Goal: Task Accomplishment & Management: Use online tool/utility

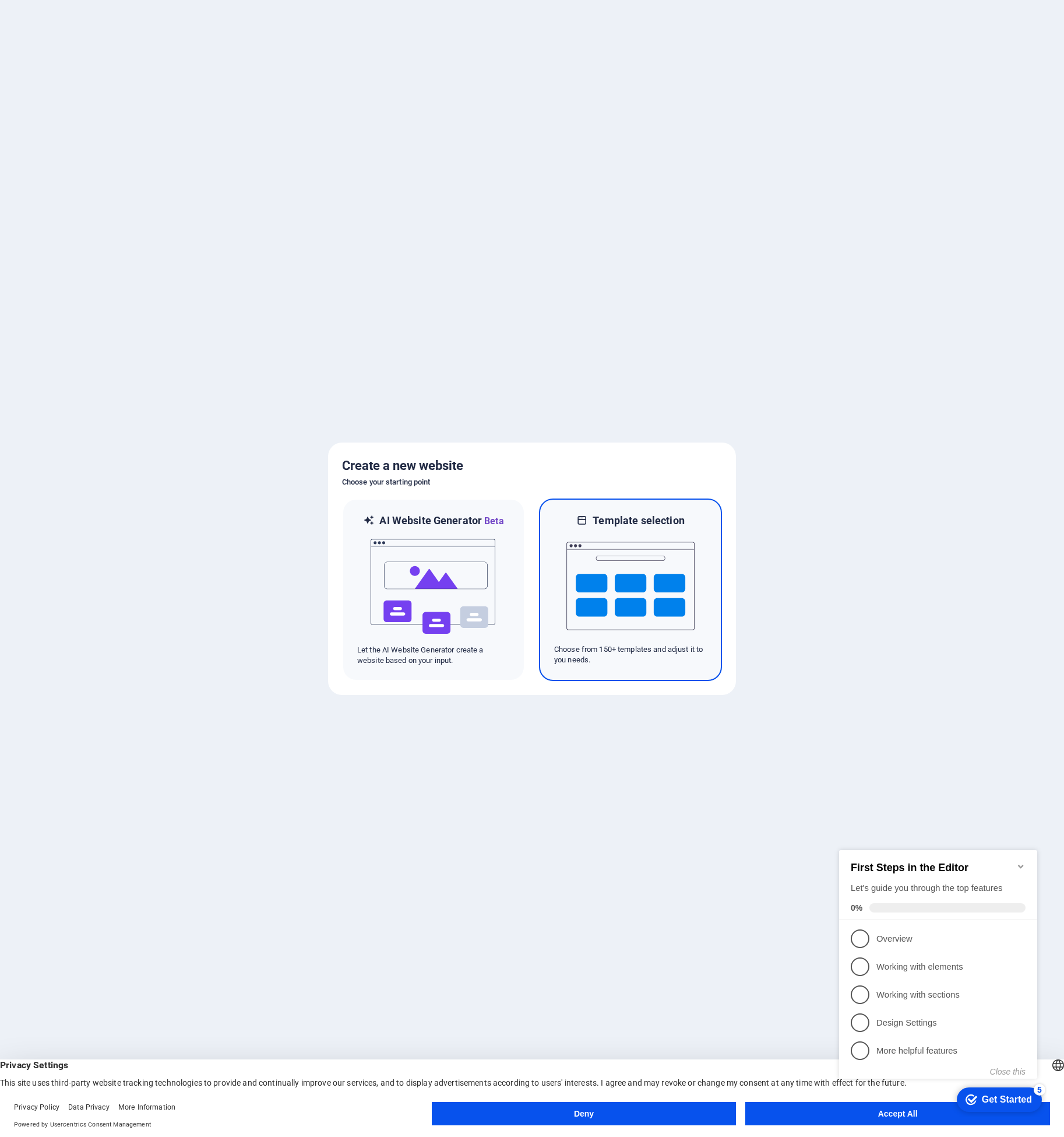
click at [664, 583] on img at bounding box center [631, 586] width 128 height 117
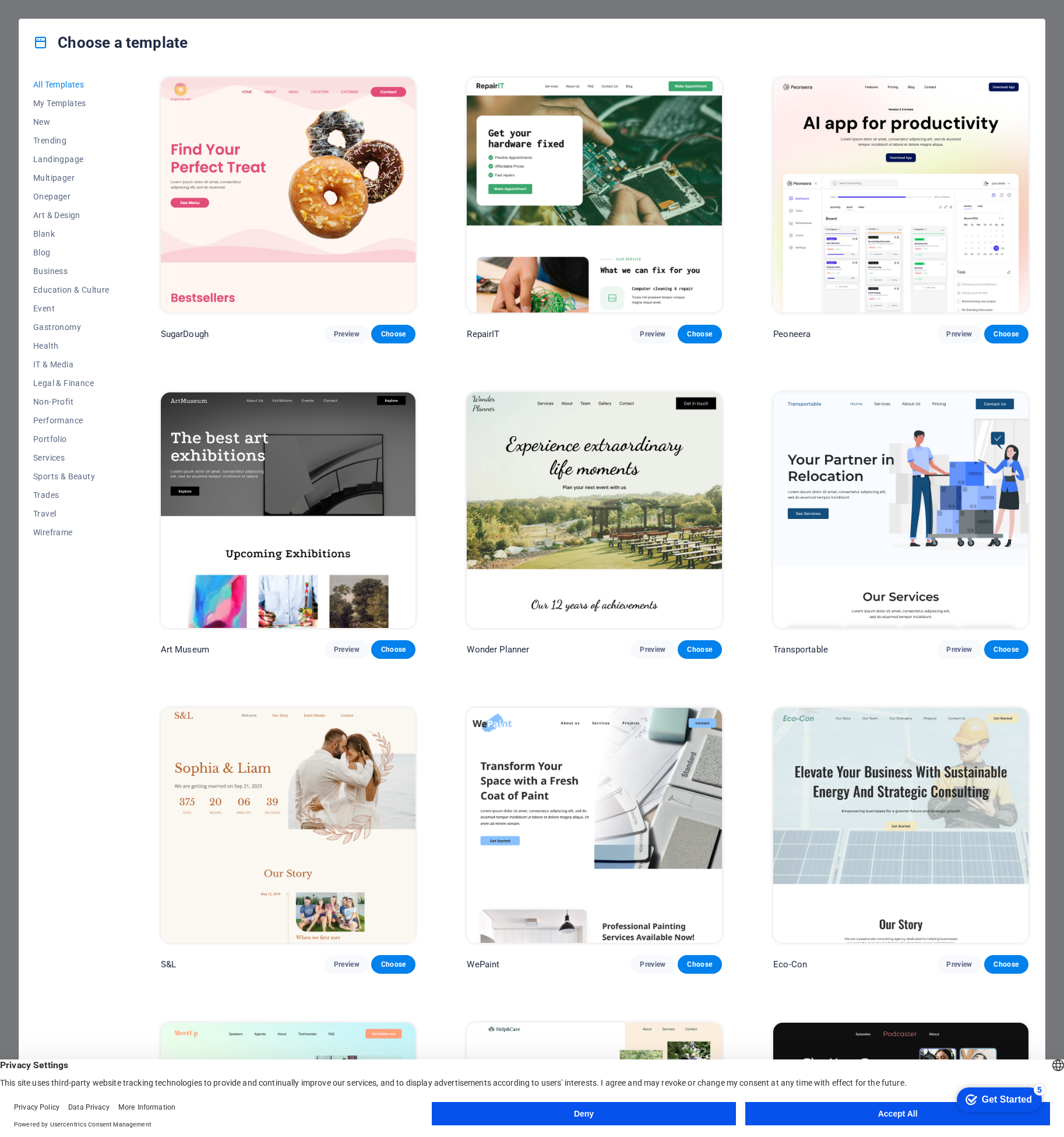
scroll to position [40, 0]
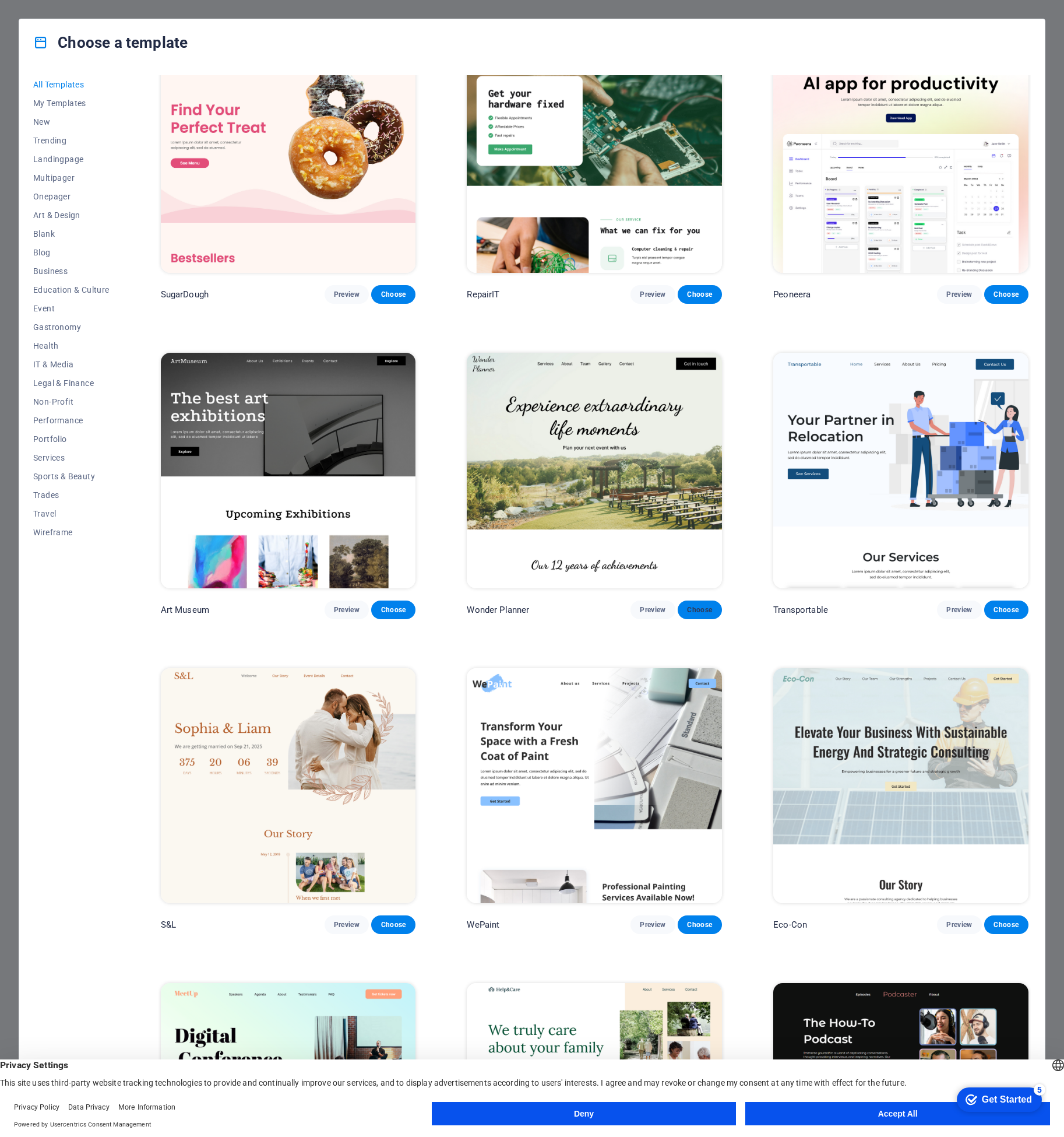
click at [701, 609] on span "Choose" at bounding box center [700, 609] width 26 height 10
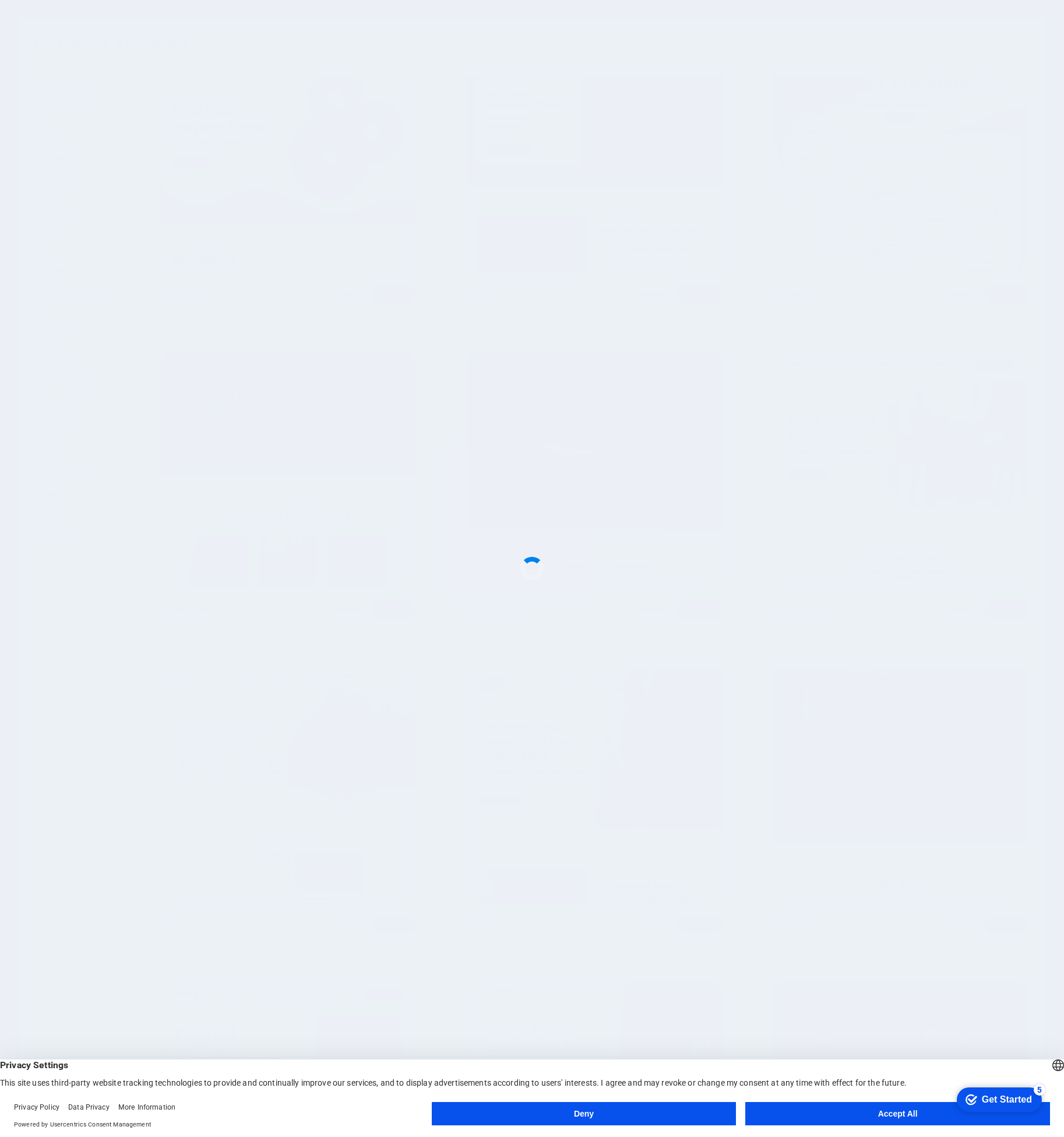
click at [886, 1112] on button "Accept All" at bounding box center [897, 1113] width 305 height 23
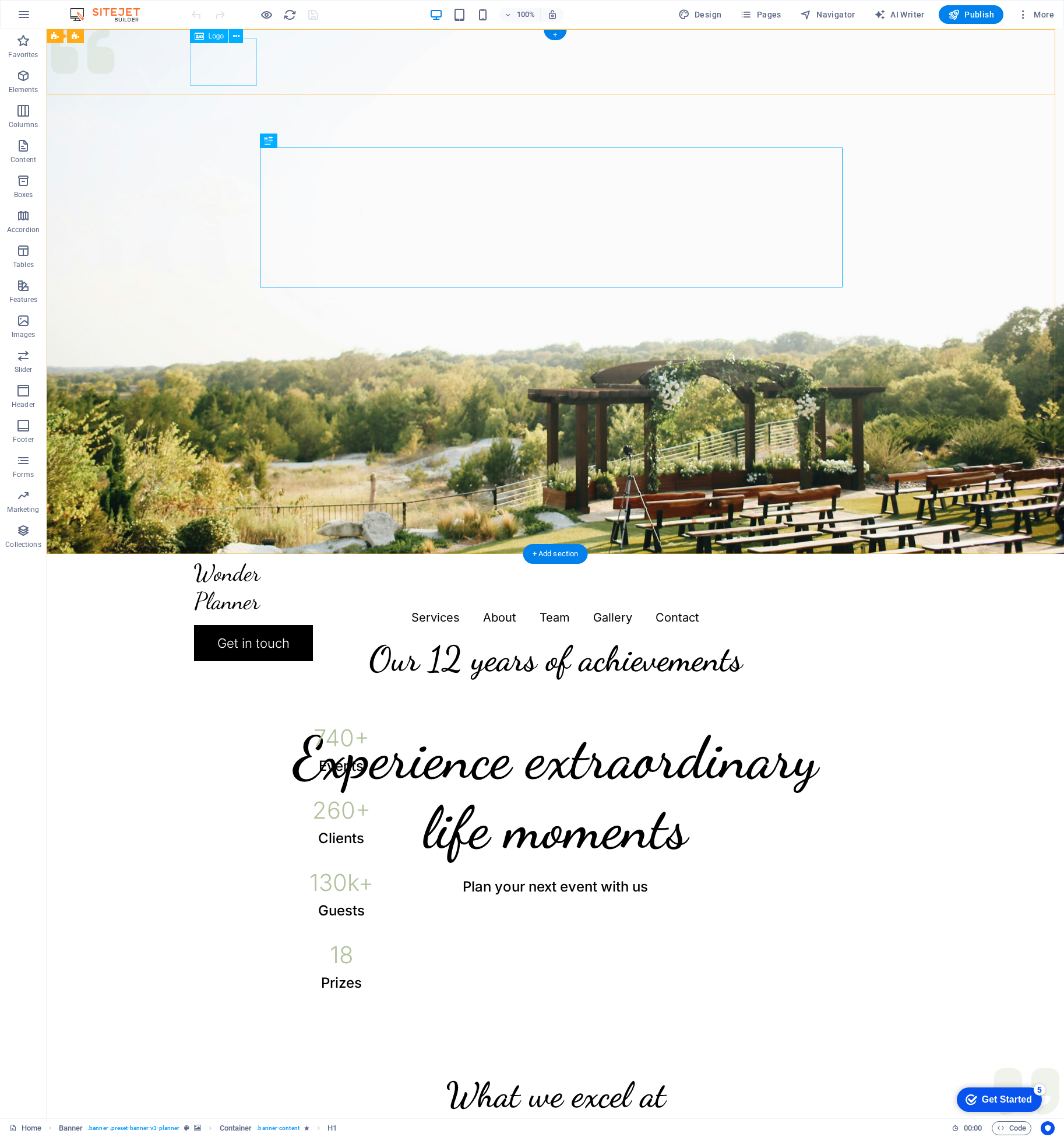
click at [227, 563] on div at bounding box center [555, 587] width 723 height 48
select select "px"
select select
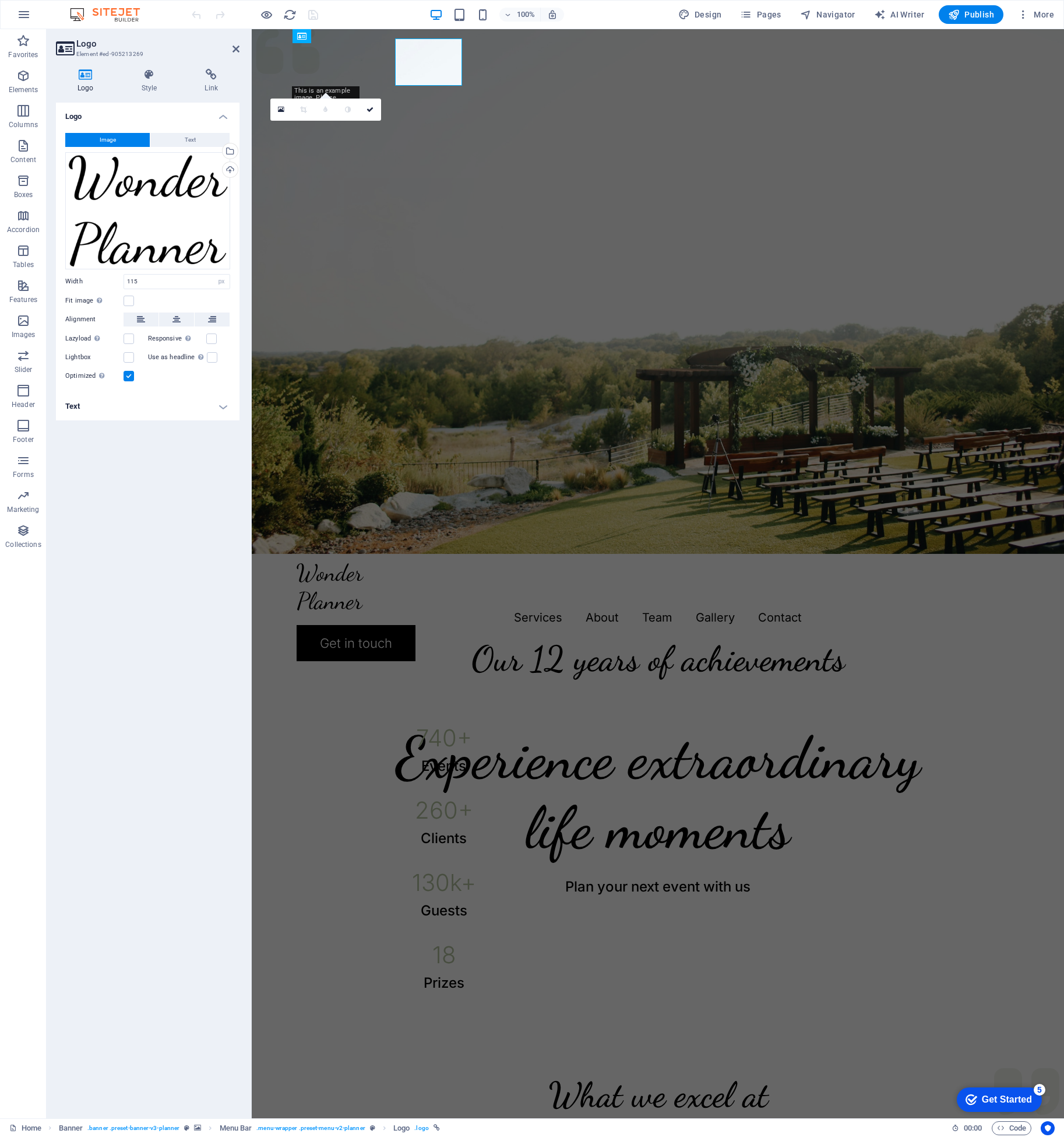
click at [227, 78] on icon at bounding box center [211, 74] width 56 height 12
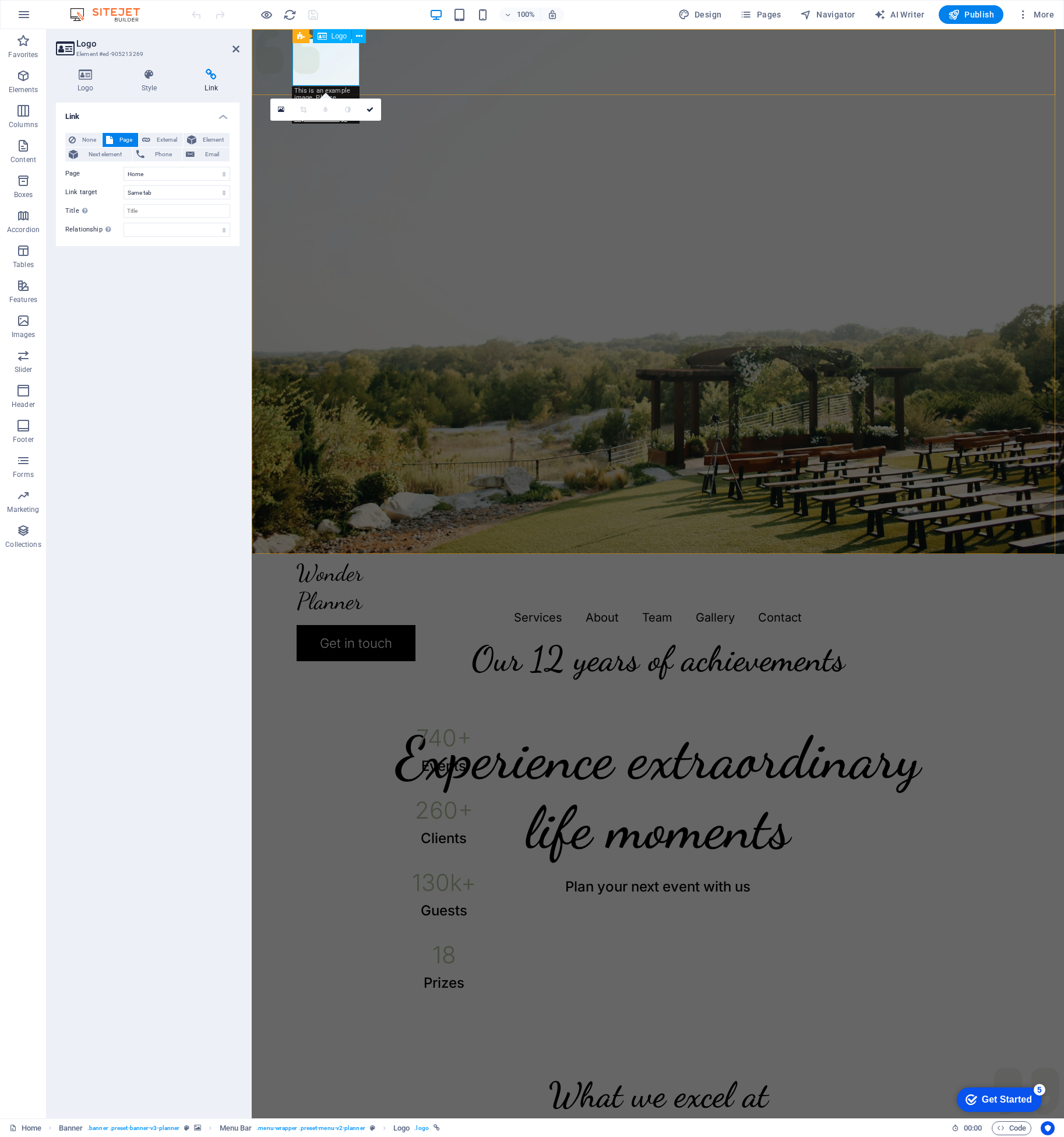
click at [314, 563] on div at bounding box center [658, 587] width 723 height 48
click at [618, 863] on div at bounding box center [658, 870] width 583 height 14
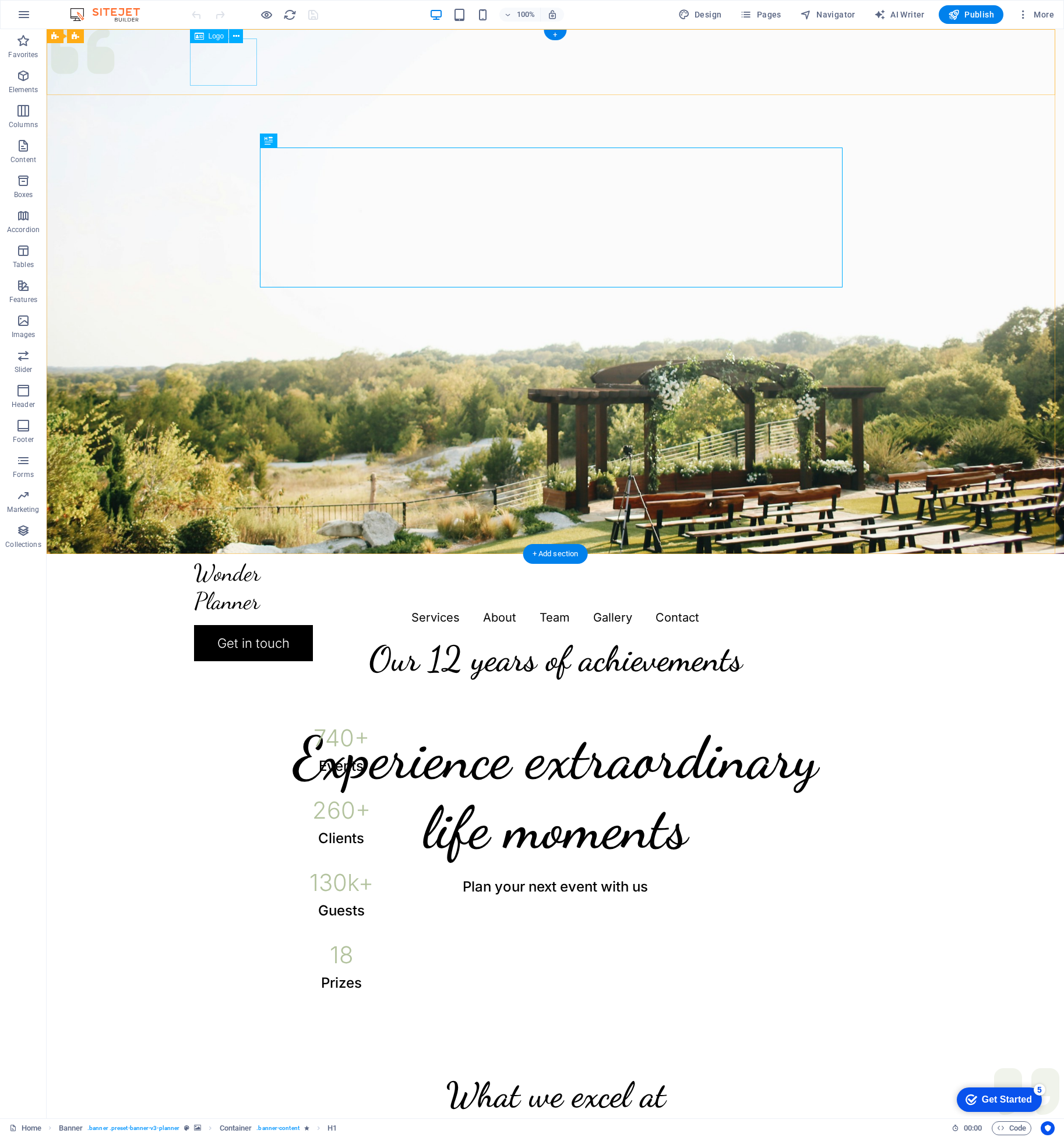
click at [219, 563] on div at bounding box center [555, 587] width 723 height 48
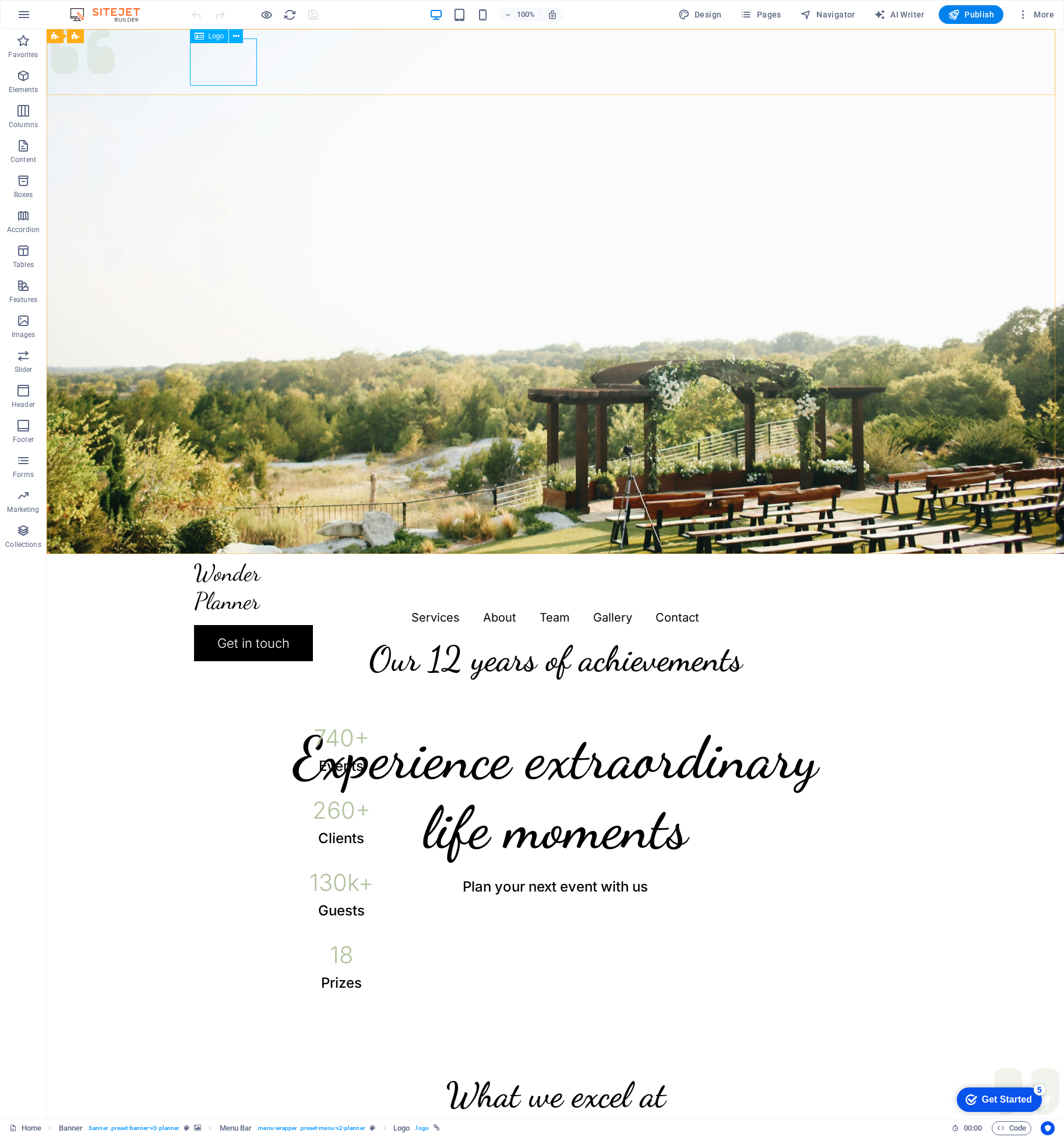
click at [220, 37] on span "Logo" at bounding box center [216, 36] width 16 height 7
click at [236, 35] on icon at bounding box center [236, 36] width 6 height 12
click at [144, 554] on div "Menu Services About Team Gallery Contact Get in touch" at bounding box center [555, 612] width 1017 height 117
click at [208, 563] on div at bounding box center [555, 587] width 723 height 48
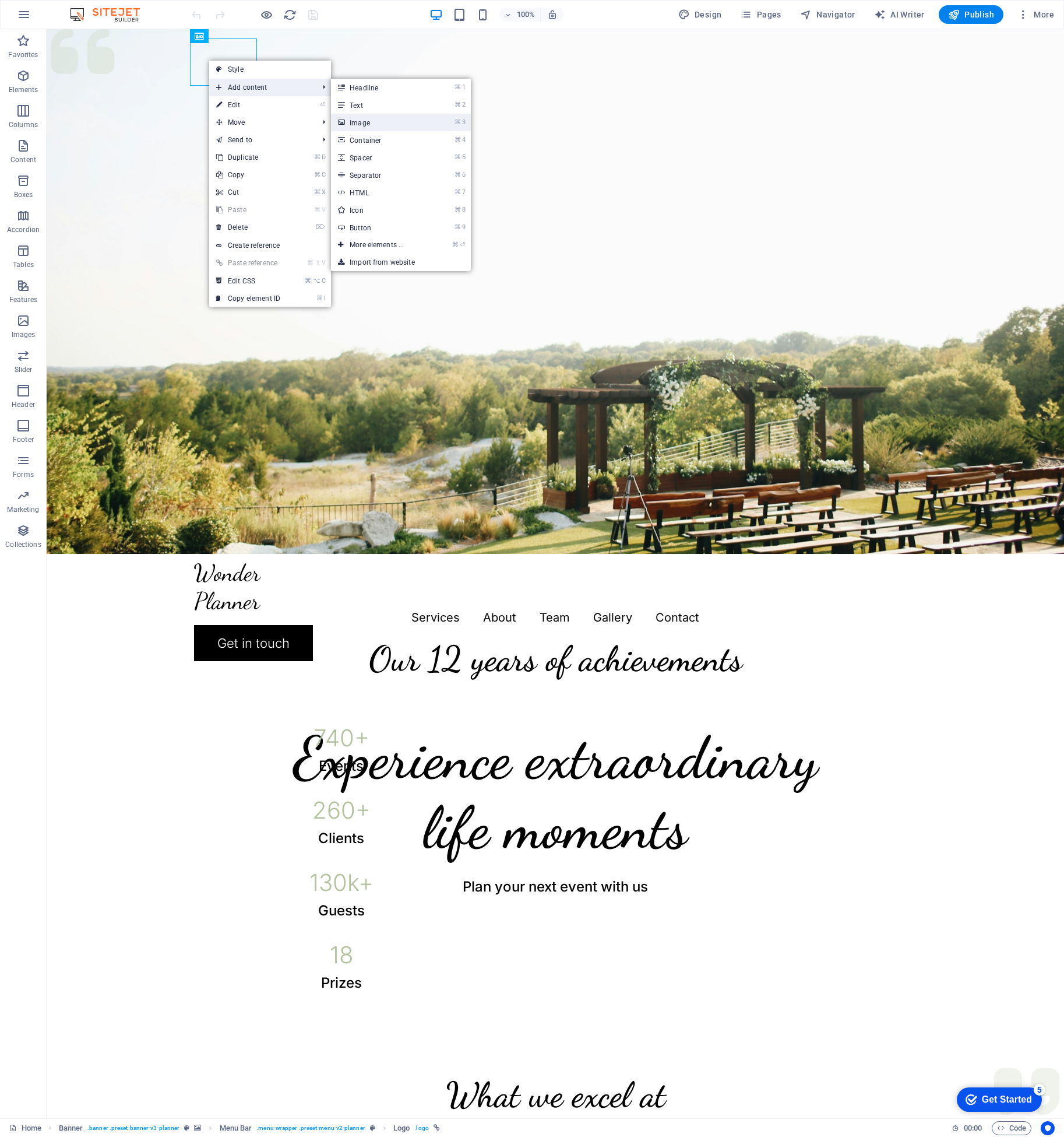
drag, startPoint x: 123, startPoint y: 88, endPoint x: 374, endPoint y: 117, distance: 252.7
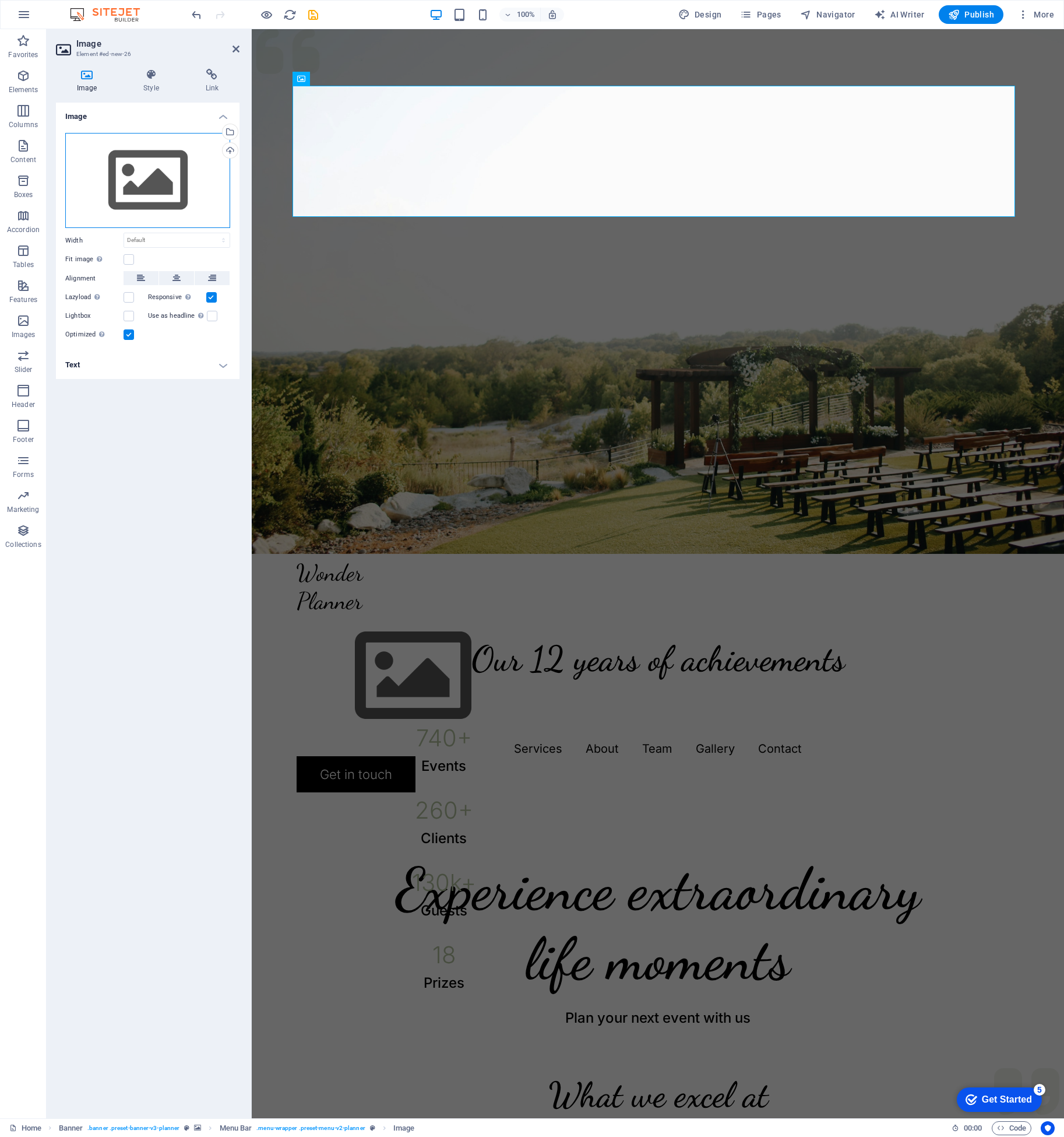
click at [146, 172] on div "Drag files here, click to choose files or select files from Files or our free s…" at bounding box center [148, 180] width 165 height 96
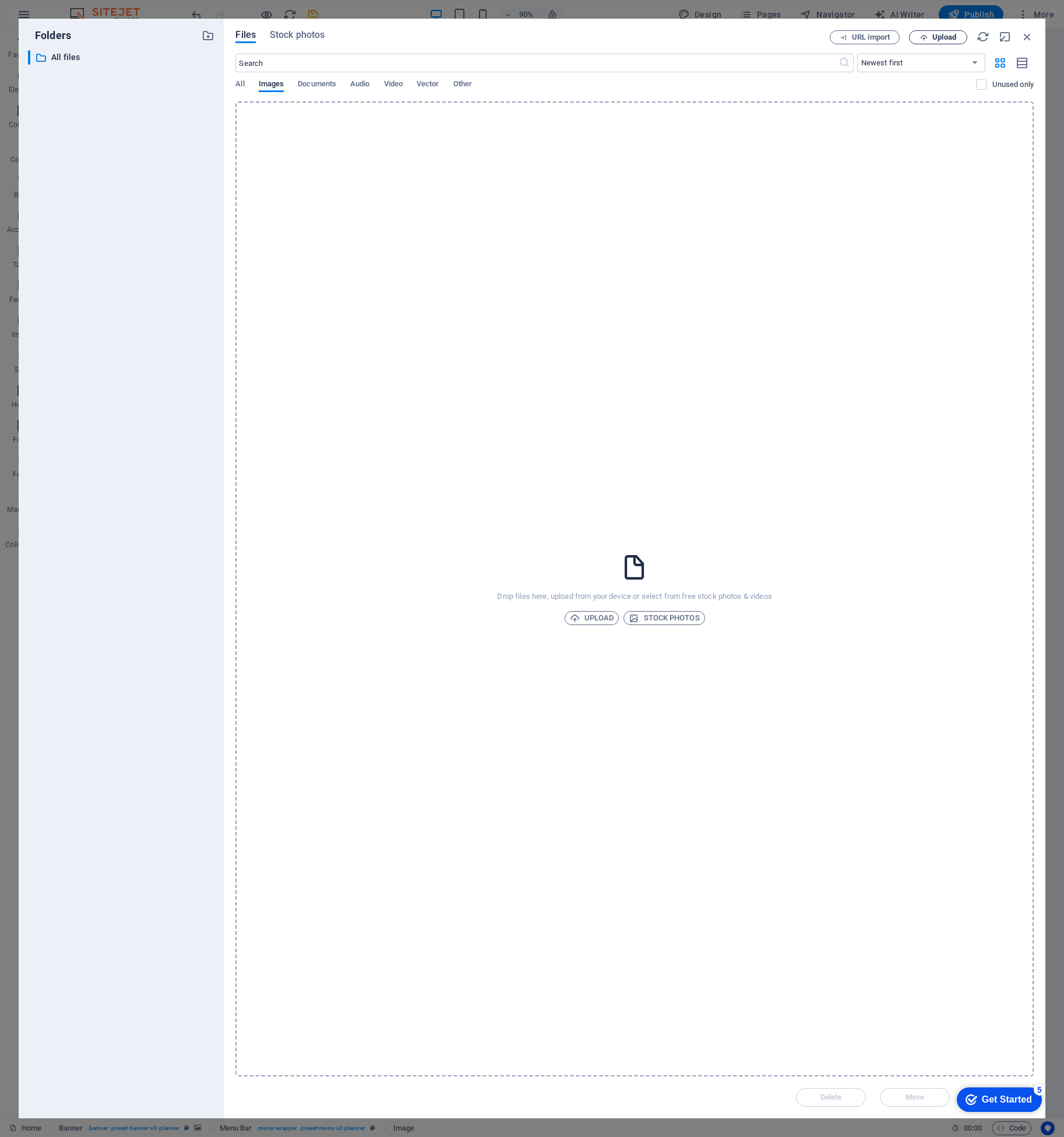
click at [959, 35] on span "Upload" at bounding box center [938, 38] width 47 height 8
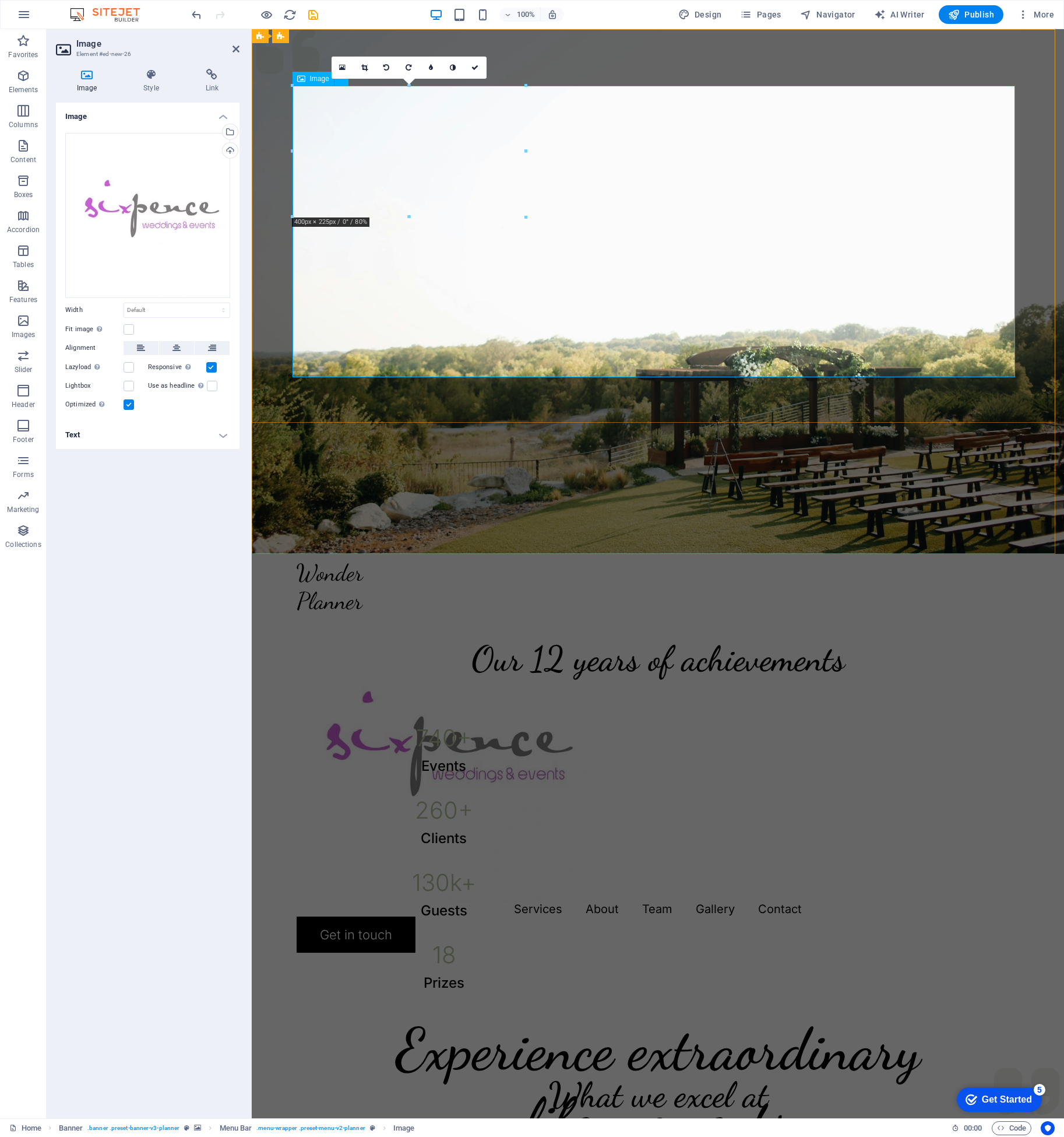
click at [515, 611] on figure at bounding box center [658, 756] width 723 height 291
click at [155, 168] on div "Drag files here, click to choose files or select files from Files or our free s…" at bounding box center [148, 215] width 165 height 165
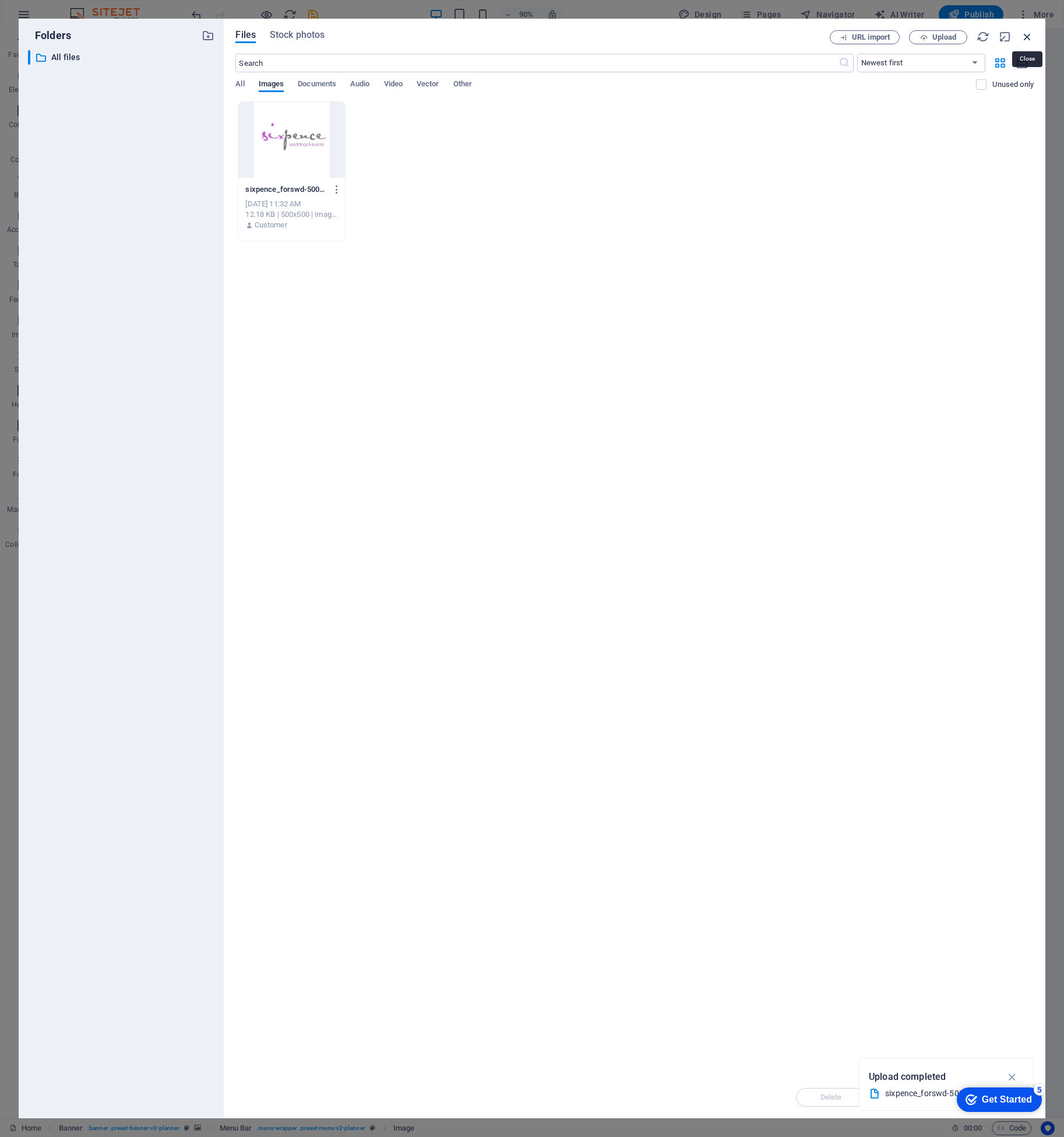
drag, startPoint x: 1027, startPoint y: 38, endPoint x: 655, endPoint y: 22, distance: 372.3
click at [1027, 38] on icon "button" at bounding box center [1027, 37] width 13 height 13
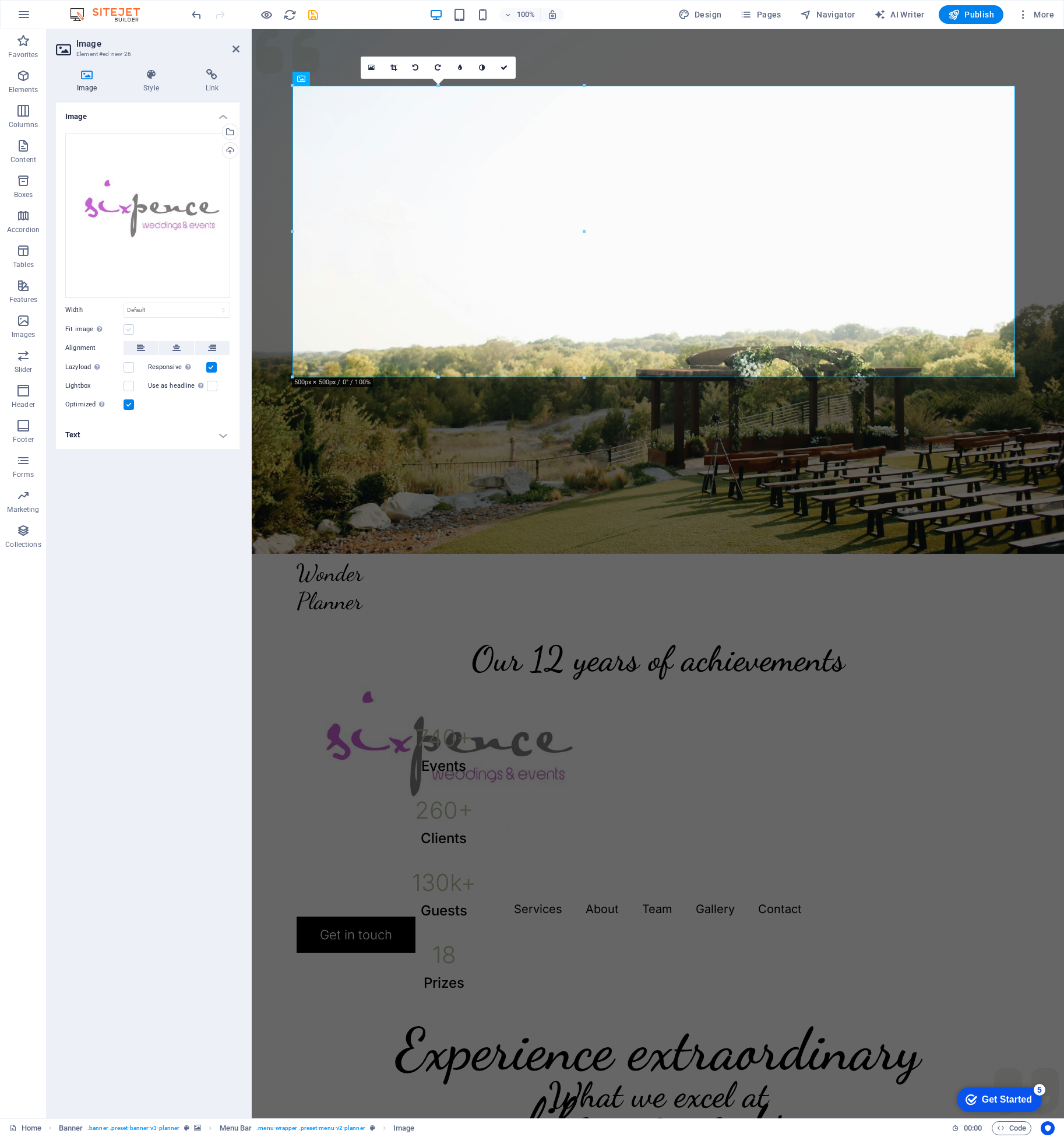
click at [130, 325] on label at bounding box center [128, 329] width 10 height 10
click at [0, 0] on input "Fit image Automatically fit image to a fixed width and height" at bounding box center [0, 0] width 0 height 0
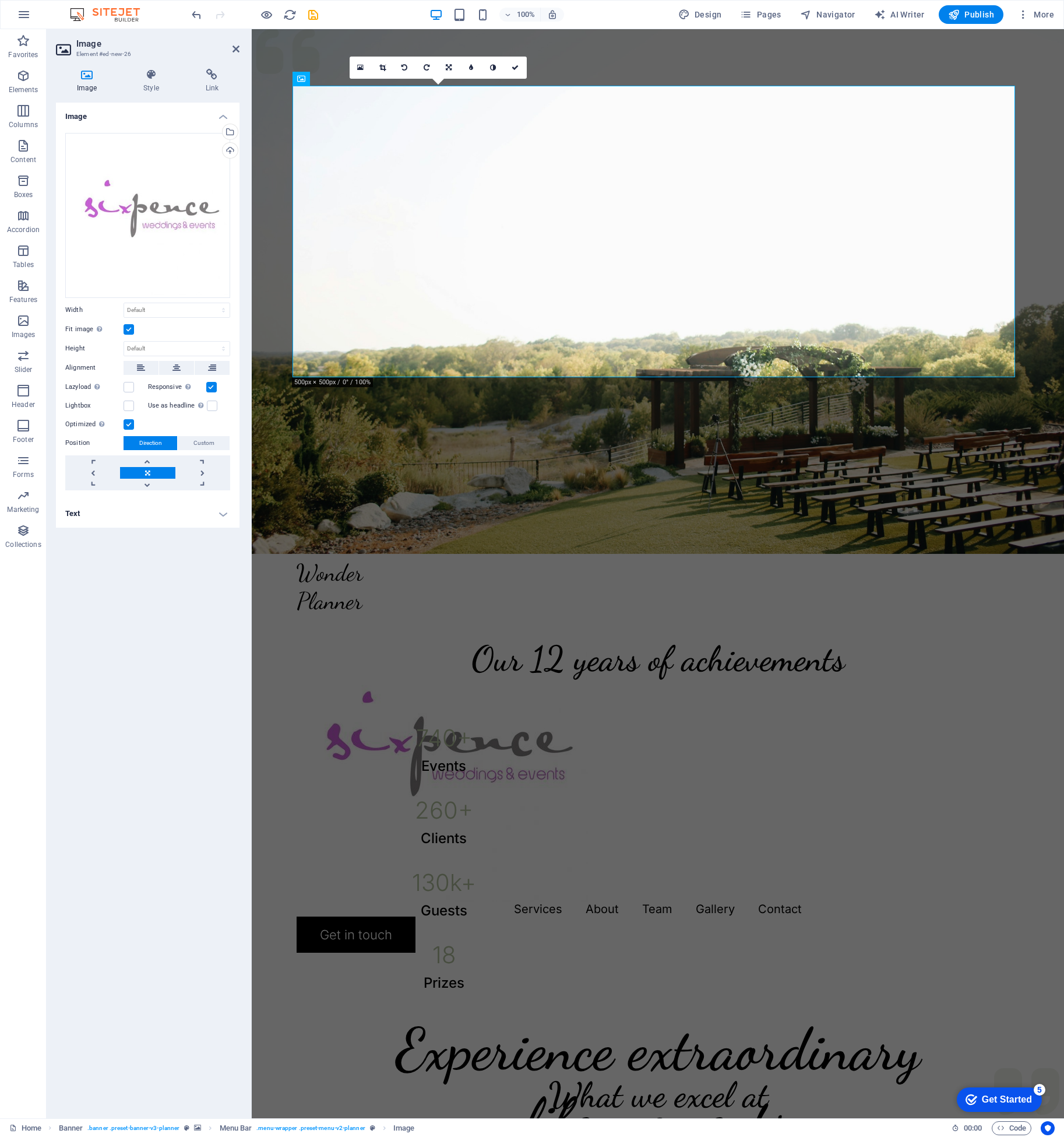
click at [130, 325] on label at bounding box center [128, 329] width 10 height 10
click at [0, 0] on input "Fit image Automatically fit image to a fixed width and height" at bounding box center [0, 0] width 0 height 0
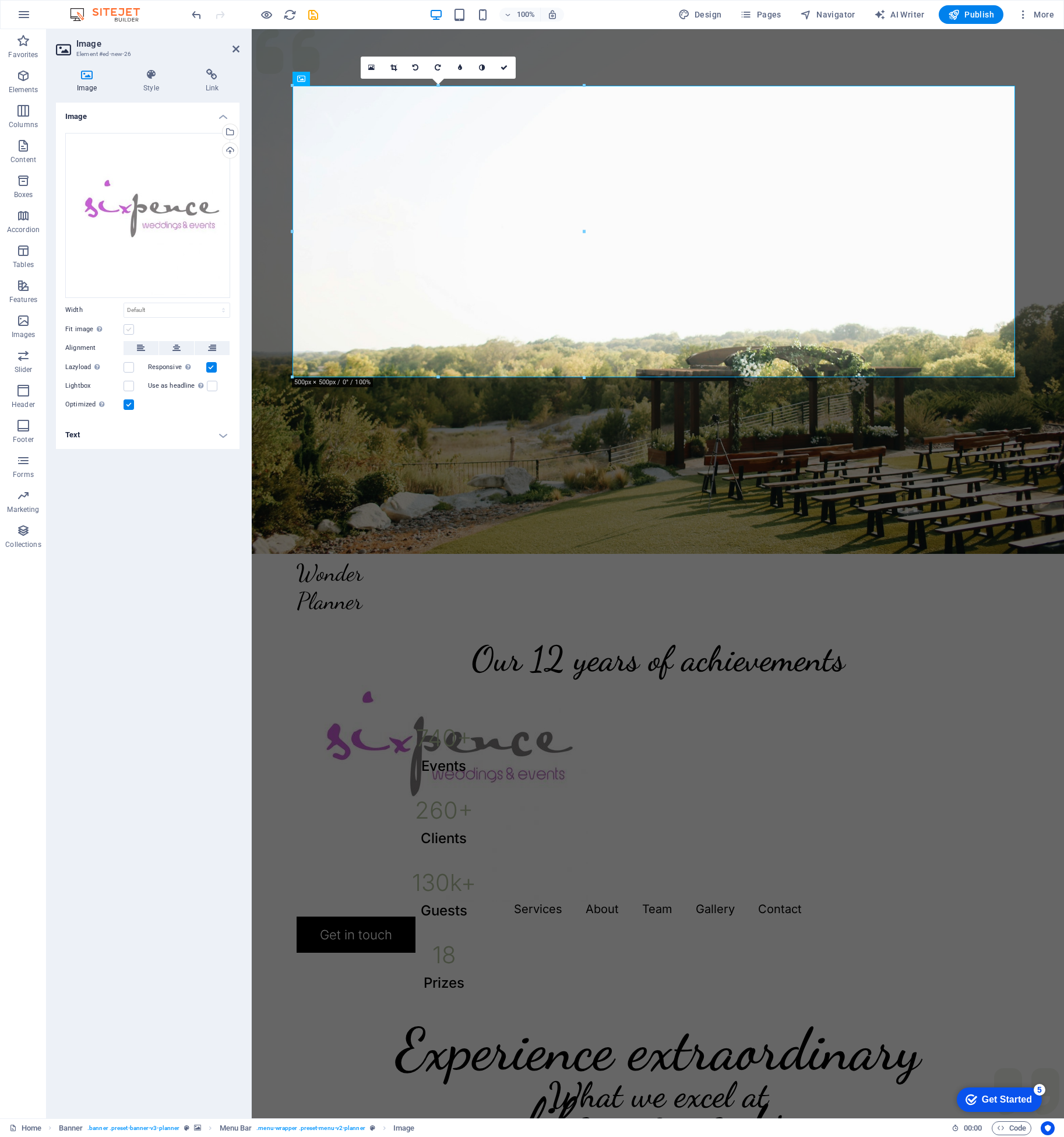
click at [130, 325] on label at bounding box center [128, 329] width 10 height 10
click at [0, 0] on input "Fit image Automatically fit image to a fixed width and height" at bounding box center [0, 0] width 0 height 0
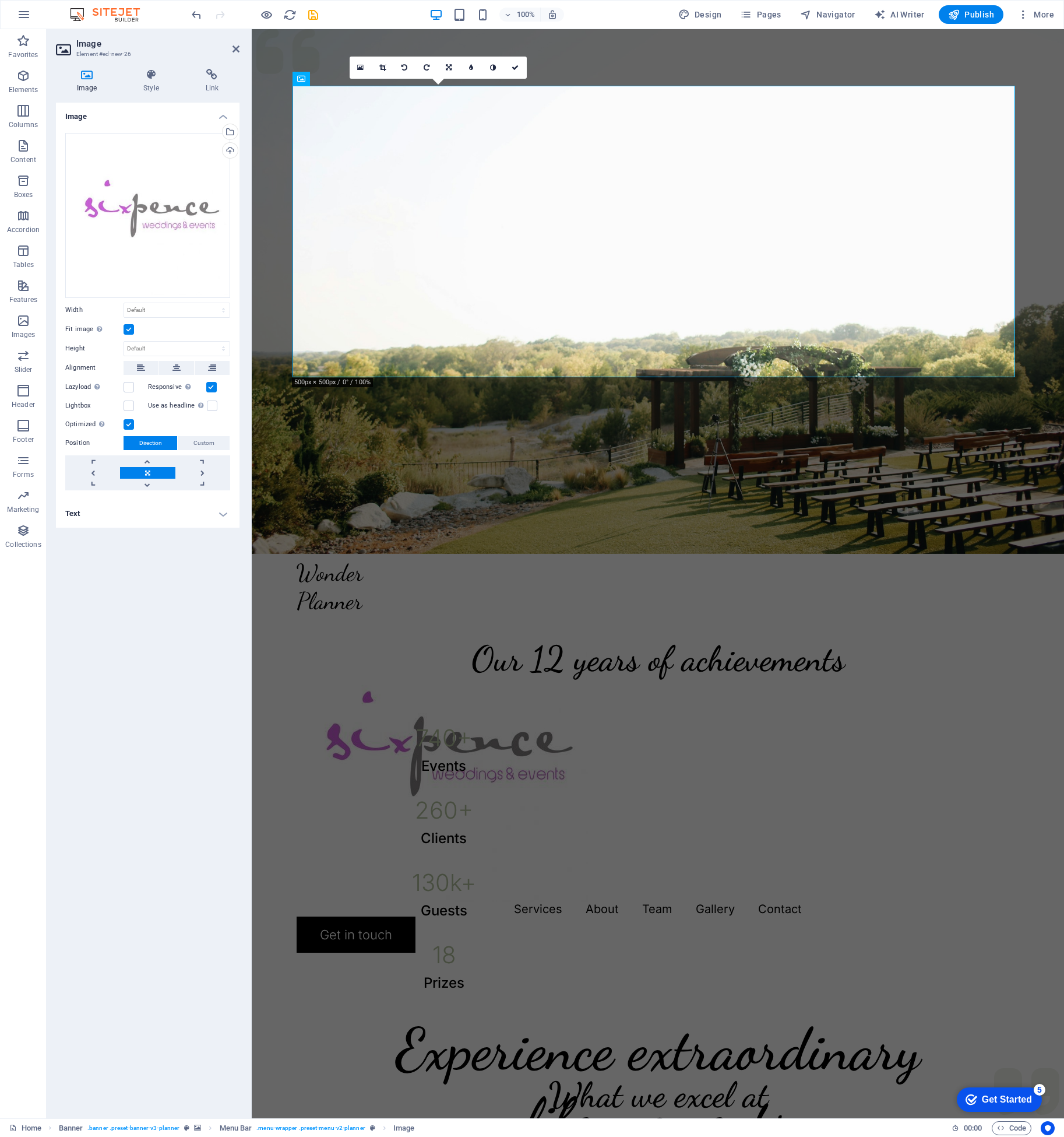
click at [130, 326] on label at bounding box center [128, 329] width 10 height 10
click at [0, 0] on input "Fit image Automatically fit image to a fixed width and height" at bounding box center [0, 0] width 0 height 0
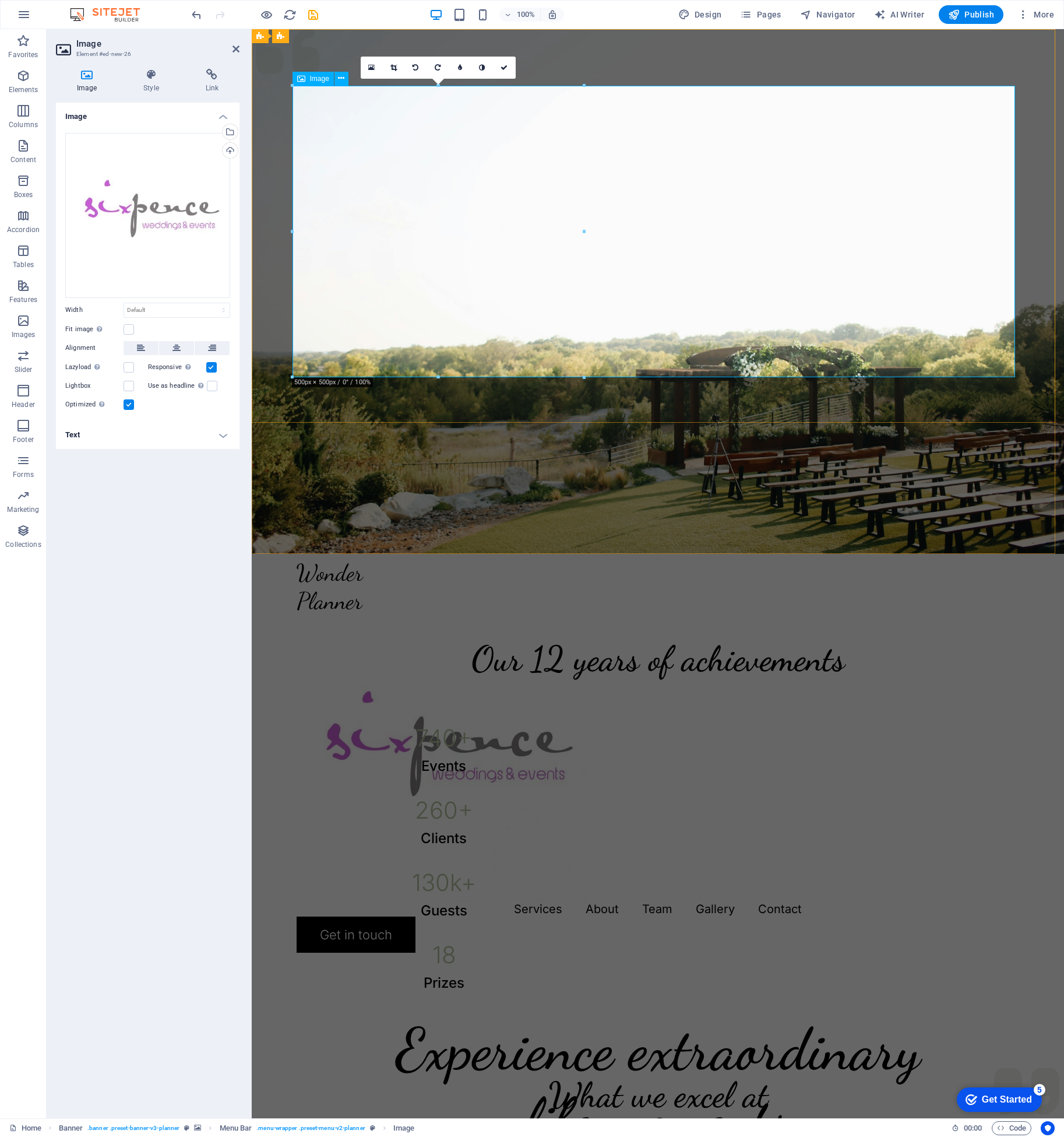
click at [464, 611] on figure at bounding box center [658, 756] width 723 height 291
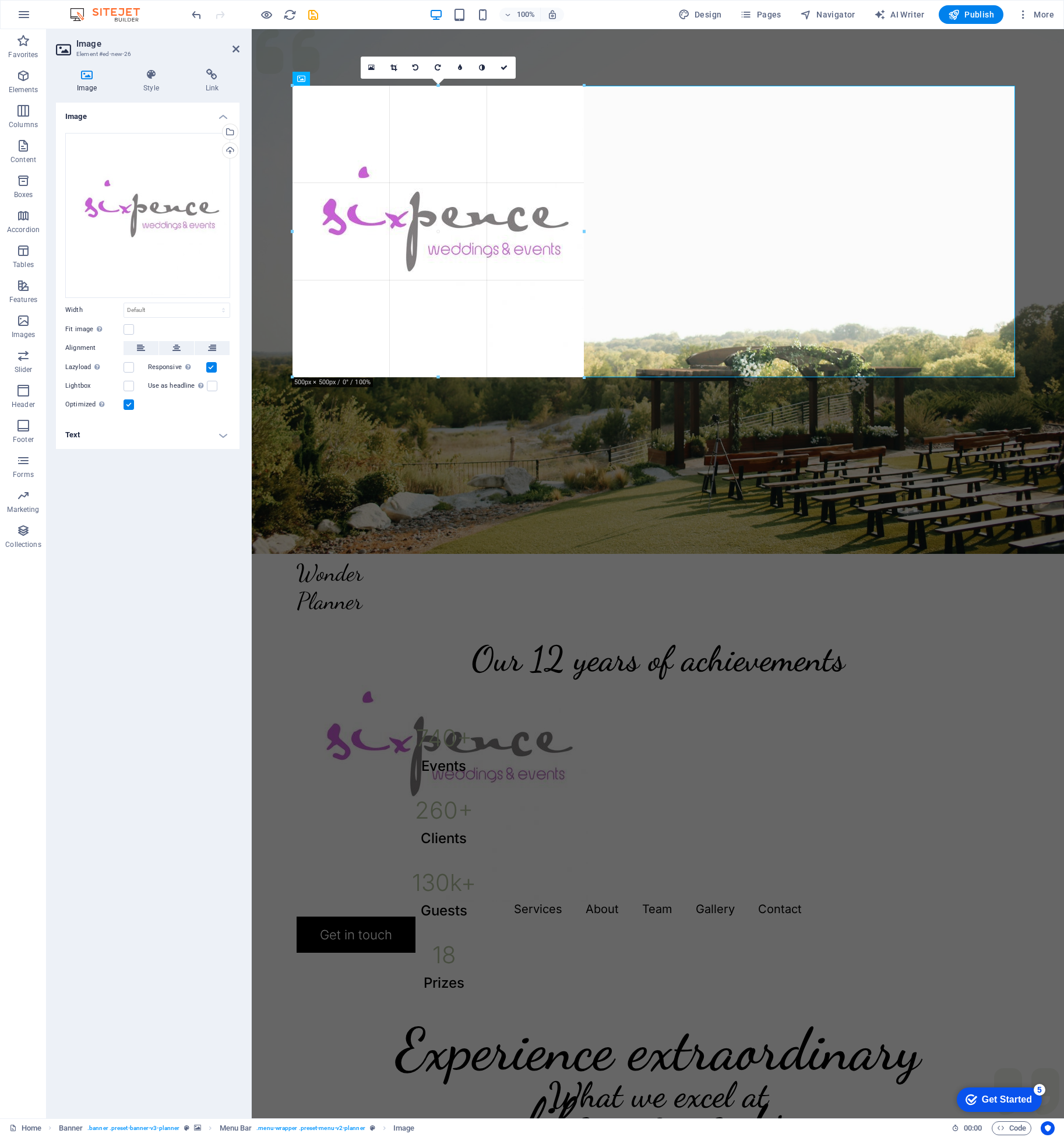
drag, startPoint x: 583, startPoint y: 377, endPoint x: 400, endPoint y: 334, distance: 188.0
click at [583, 323] on div "180 170 160 150 140 130 120 110 100 90 80 70 60 50 40 30 20 10 0 -10 -20 -30 -4…" at bounding box center [438, 231] width 291 height 291
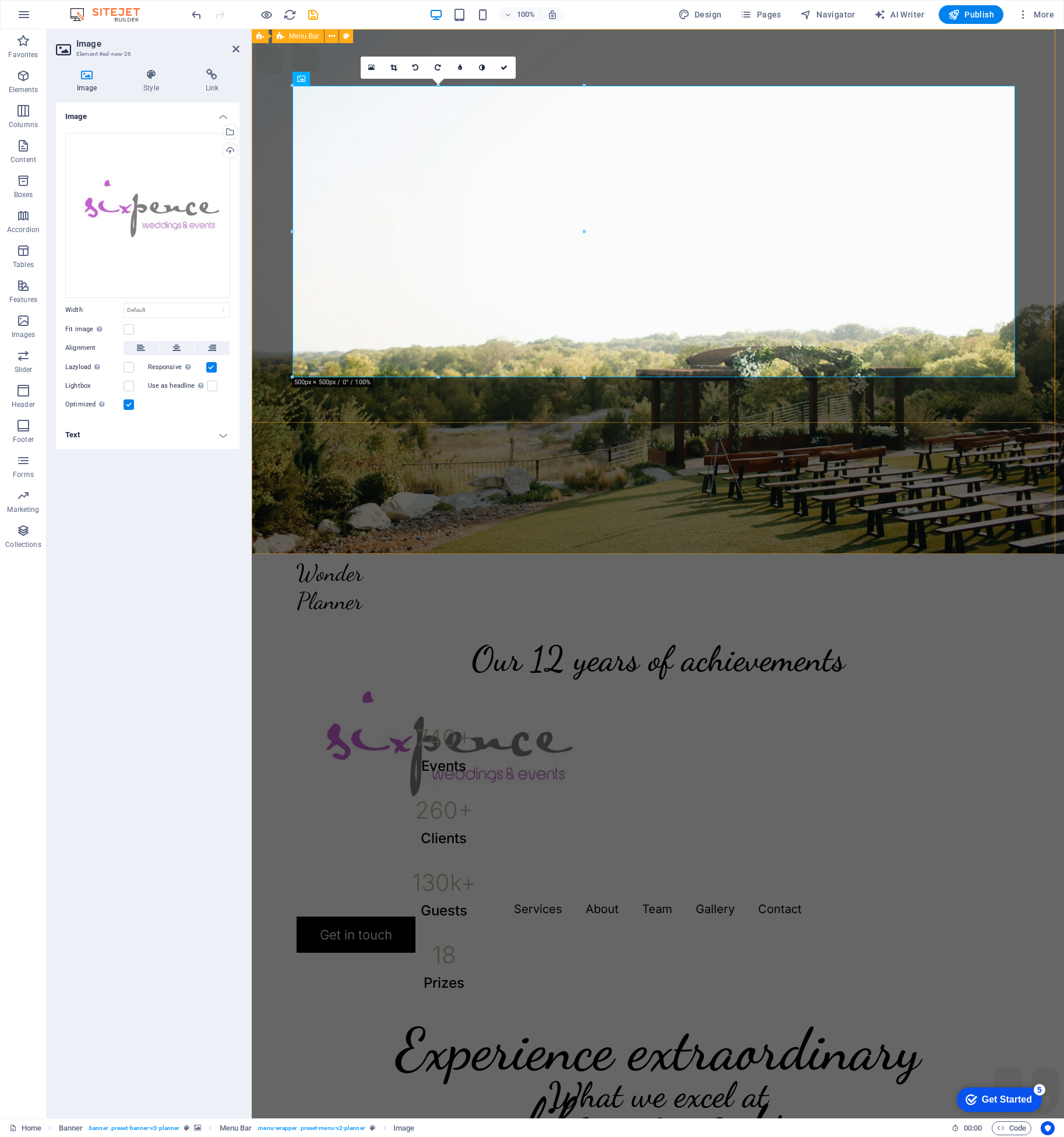
click at [268, 554] on div "Menu Services About Team Gallery Contact Get in touch" at bounding box center [658, 758] width 812 height 408
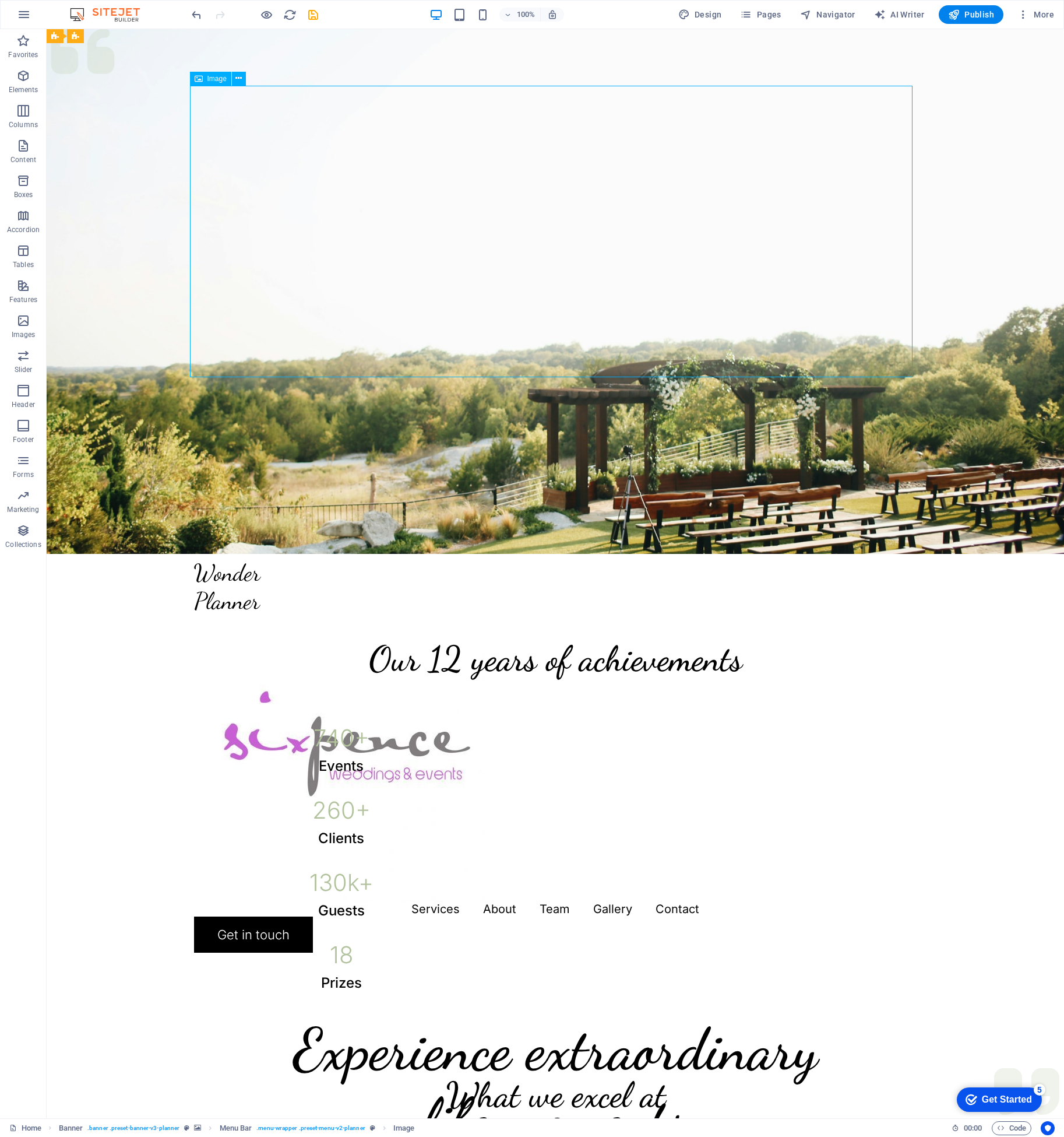
drag, startPoint x: 425, startPoint y: 220, endPoint x: 536, endPoint y: 243, distance: 113.4
click at [539, 611] on figure at bounding box center [555, 756] width 723 height 291
click at [277, 611] on figure at bounding box center [555, 756] width 723 height 291
drag, startPoint x: 270, startPoint y: 203, endPoint x: 343, endPoint y: 178, distance: 77.2
click at [343, 611] on figure at bounding box center [555, 756] width 723 height 291
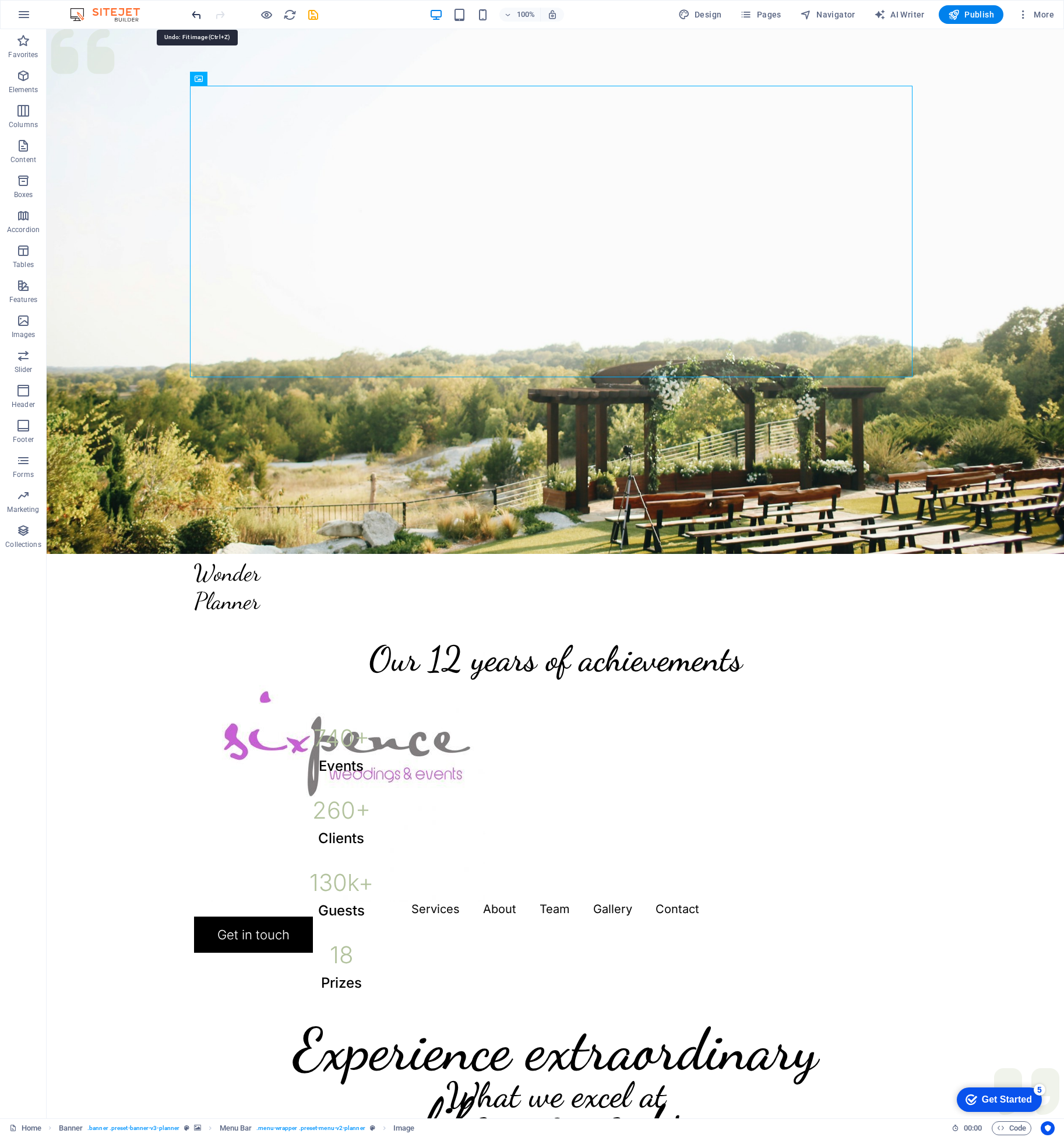
click at [195, 17] on icon "undo" at bounding box center [196, 15] width 13 height 13
click at [195, 15] on icon "undo" at bounding box center [196, 15] width 13 height 13
click at [194, 13] on icon "undo" at bounding box center [196, 15] width 13 height 13
click at [323, 611] on figure at bounding box center [555, 756] width 723 height 291
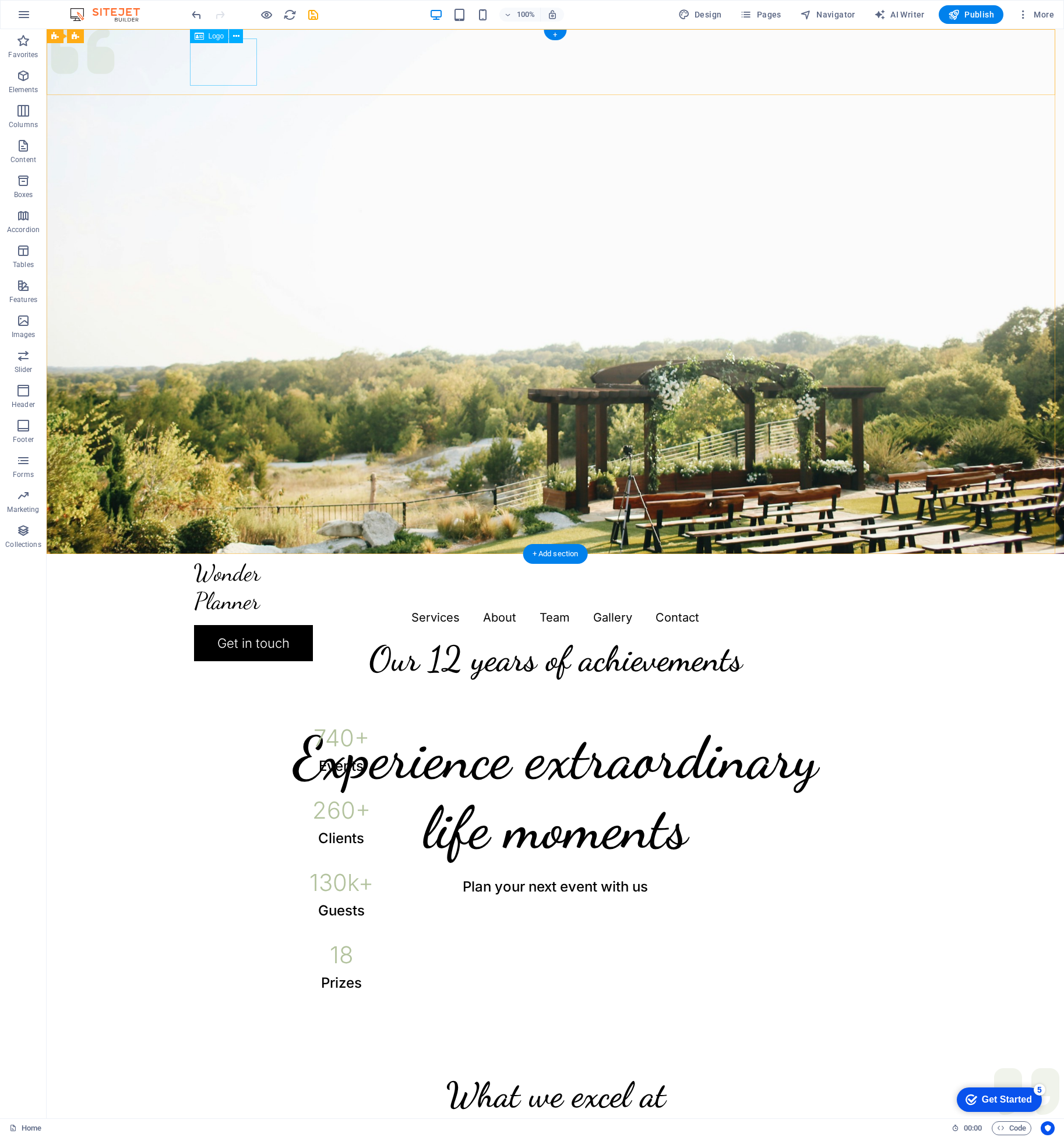
click at [230, 563] on div at bounding box center [555, 587] width 723 height 48
select select "px"
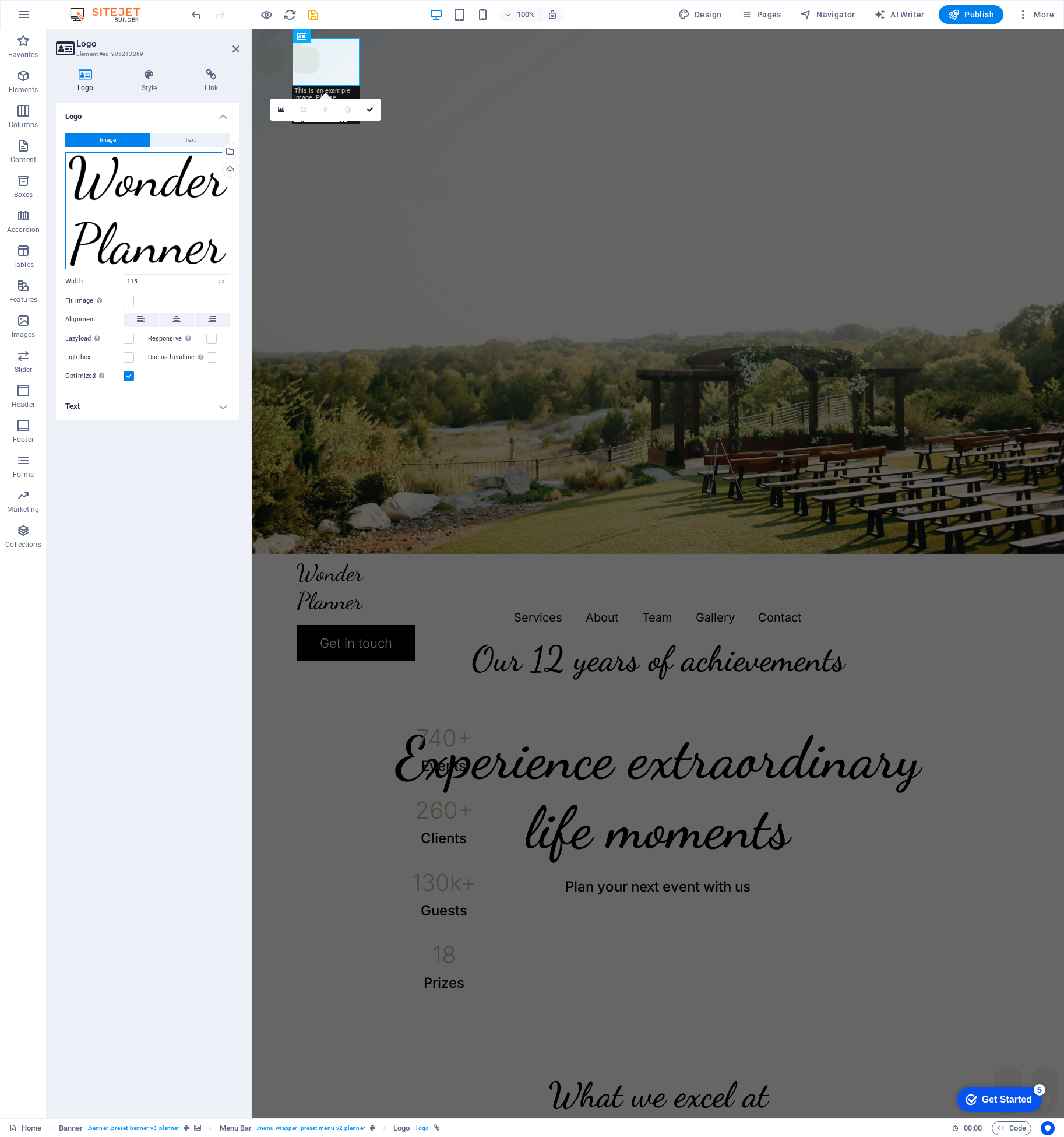
click at [116, 197] on div "Drag files here, click to choose files or select files from Files or our free s…" at bounding box center [148, 211] width 165 height 117
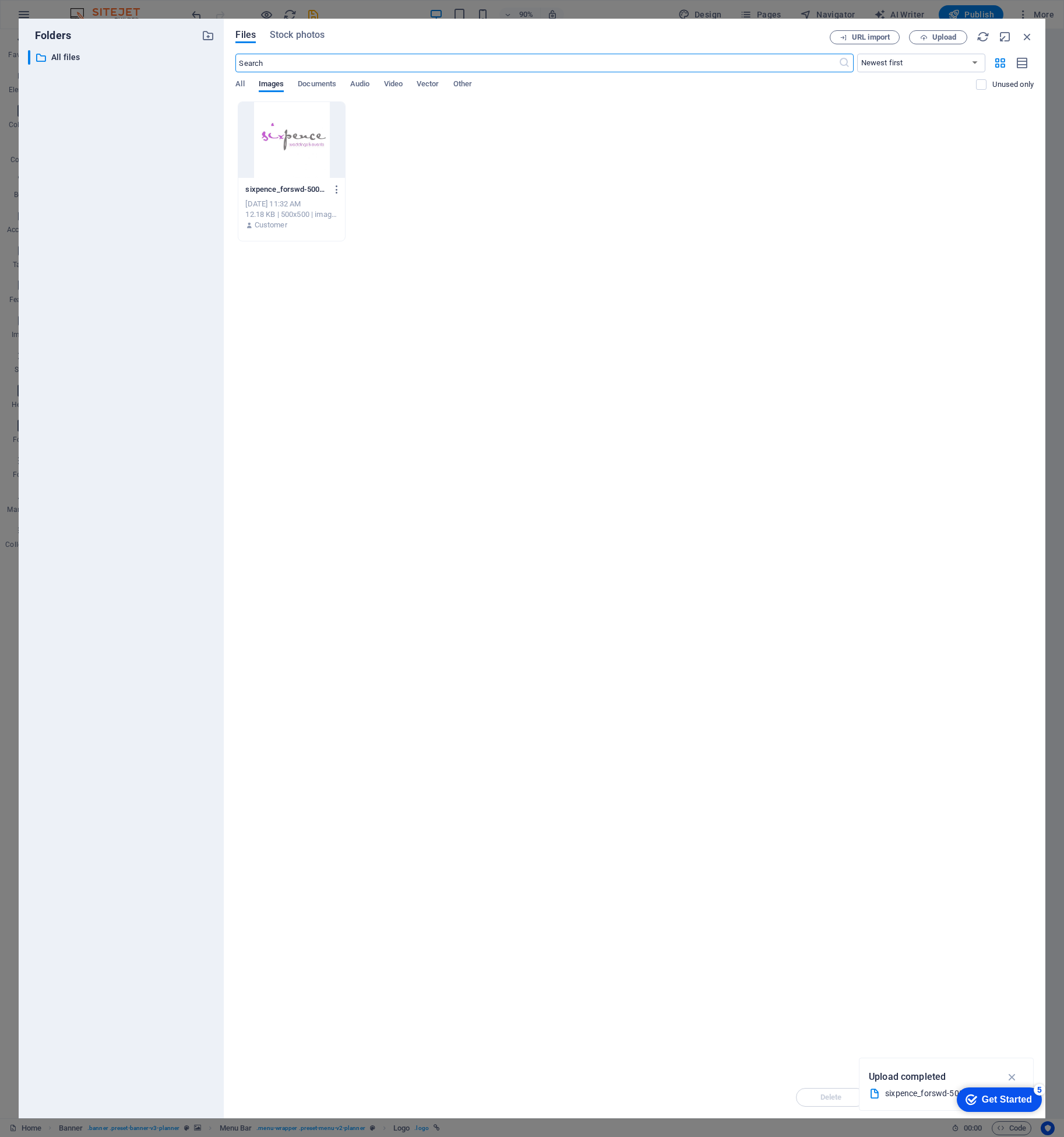
click at [284, 140] on div at bounding box center [291, 140] width 106 height 76
click at [1017, 1075] on icon "button" at bounding box center [1012, 1077] width 13 height 13
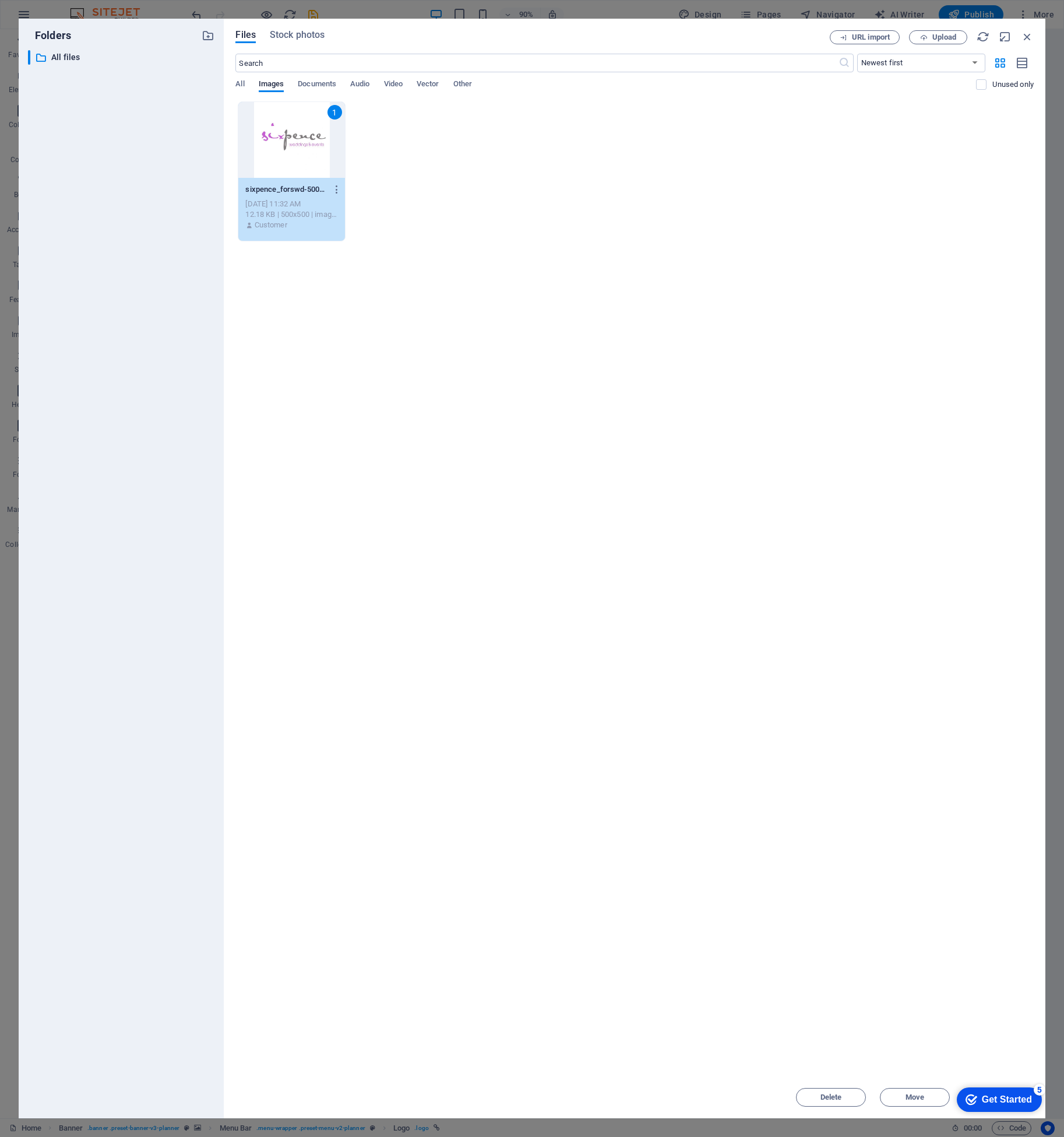
click at [1000, 1100] on div "Get Started" at bounding box center [1007, 1099] width 50 height 10
click at [1005, 1069] on button "Close this" at bounding box center [1008, 1072] width 35 height 10
click at [997, 1066] on link "× Dismiss it" at bounding box center [982, 1058] width 85 height 19
click at [1004, 1096] on span "Insert" at bounding box center [999, 1097] width 21 height 7
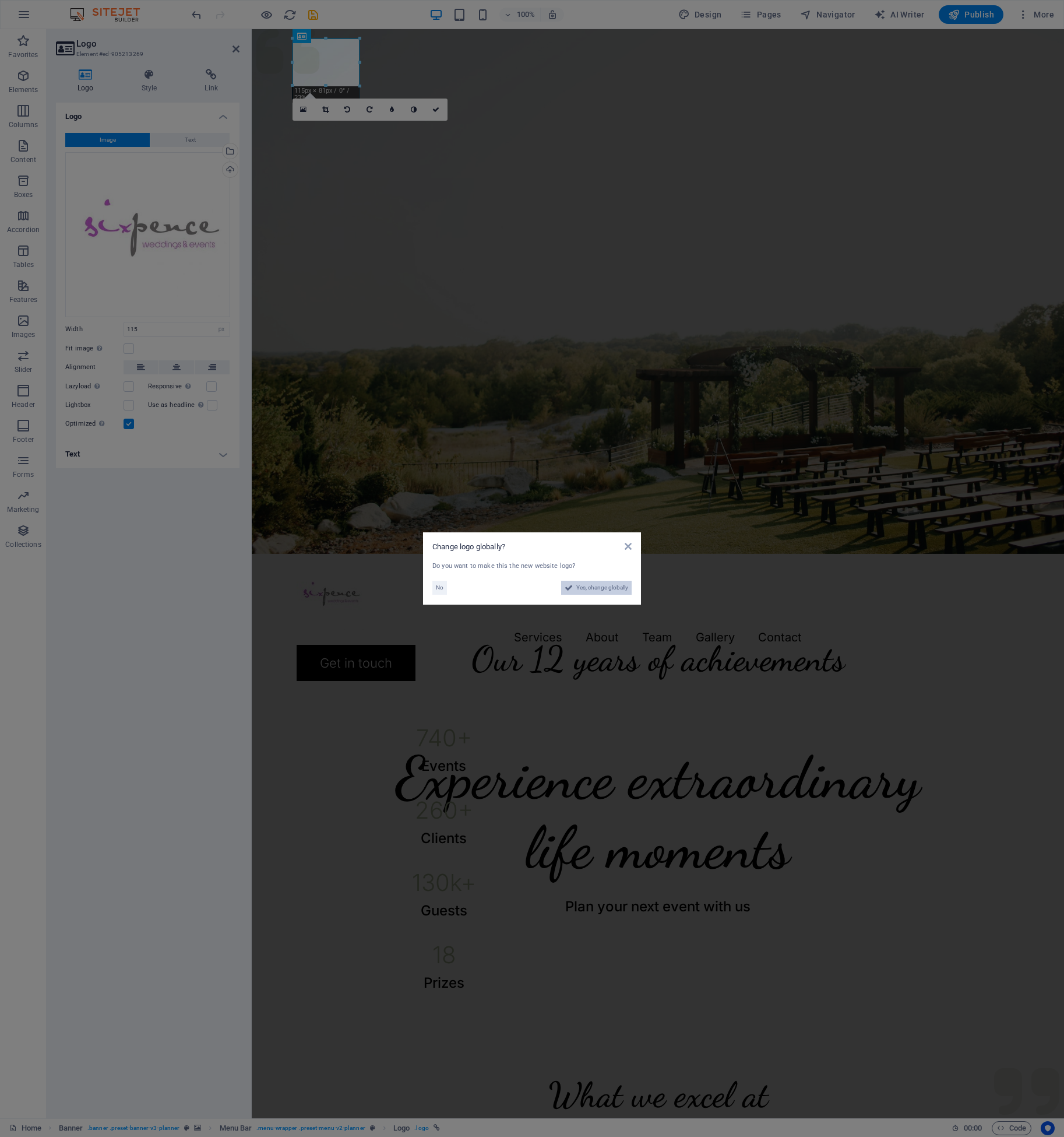
click at [601, 587] on span "Yes, change globally" at bounding box center [602, 587] width 52 height 14
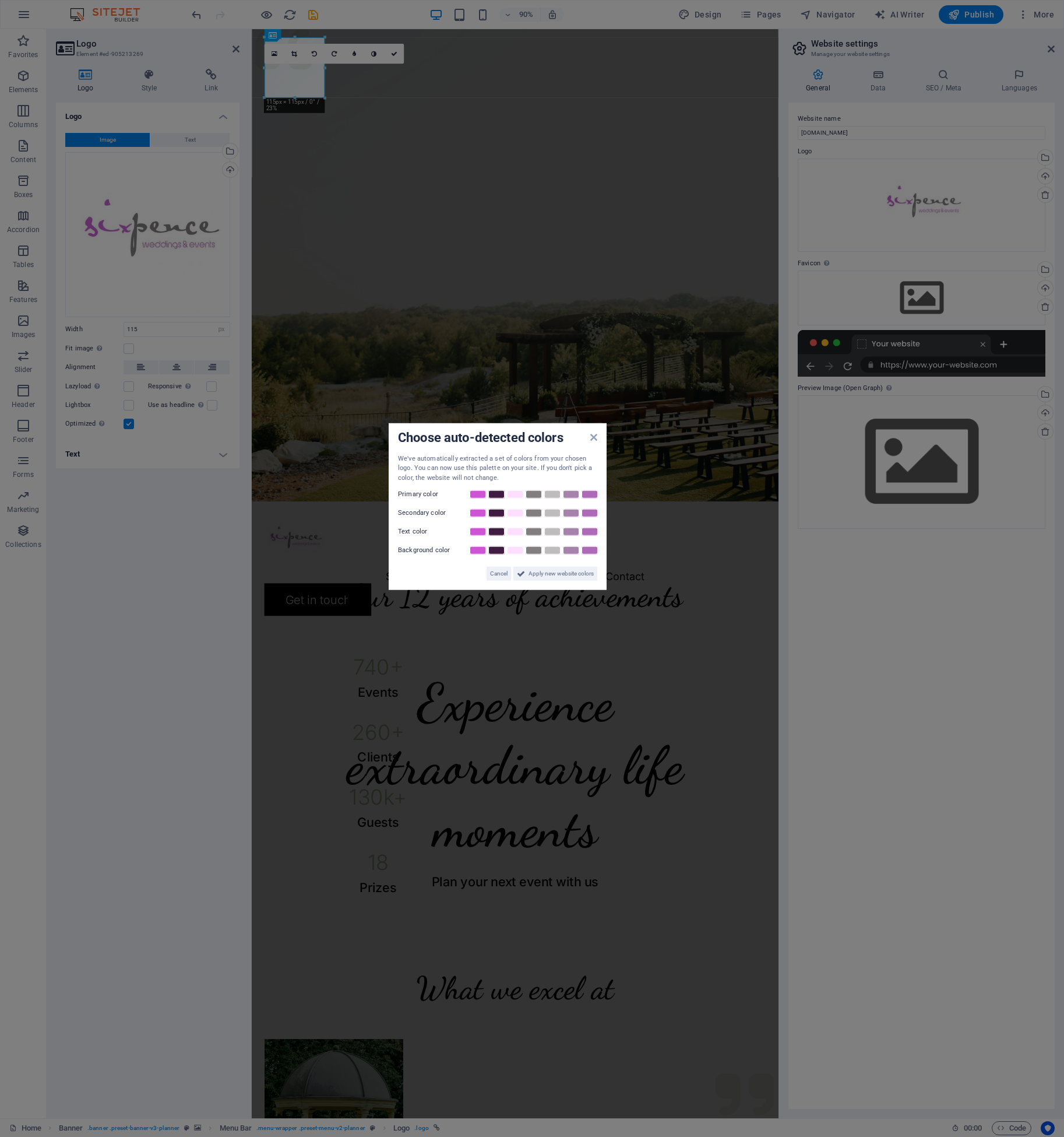
drag, startPoint x: 628, startPoint y: 496, endPoint x: 592, endPoint y: 521, distance: 43.8
click at [592, 521] on div "Choose auto-detected colors We've automatically extracted a set of colors from …" at bounding box center [498, 507] width 218 height 168
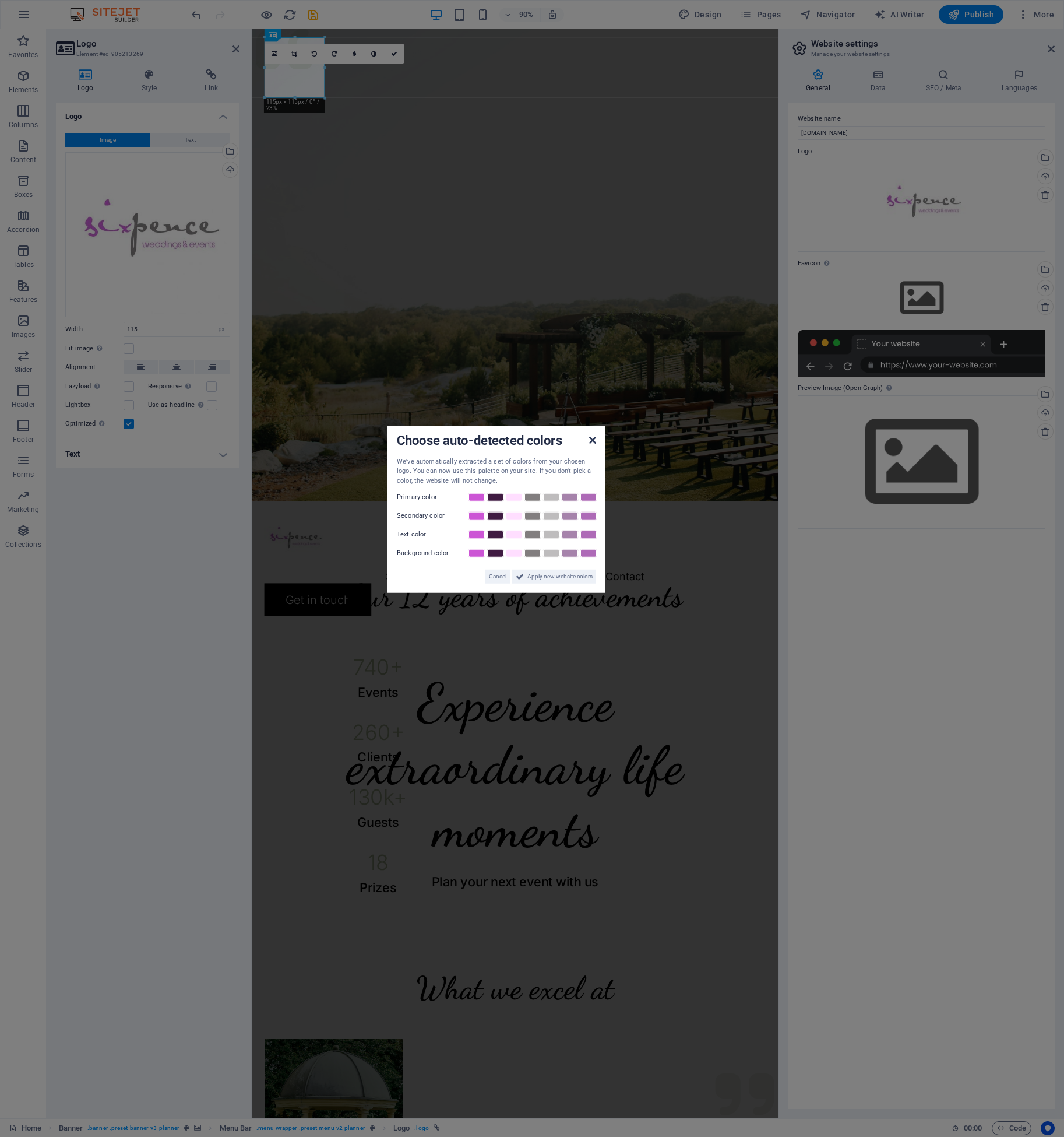
click at [593, 440] on icon at bounding box center [592, 440] width 7 height 10
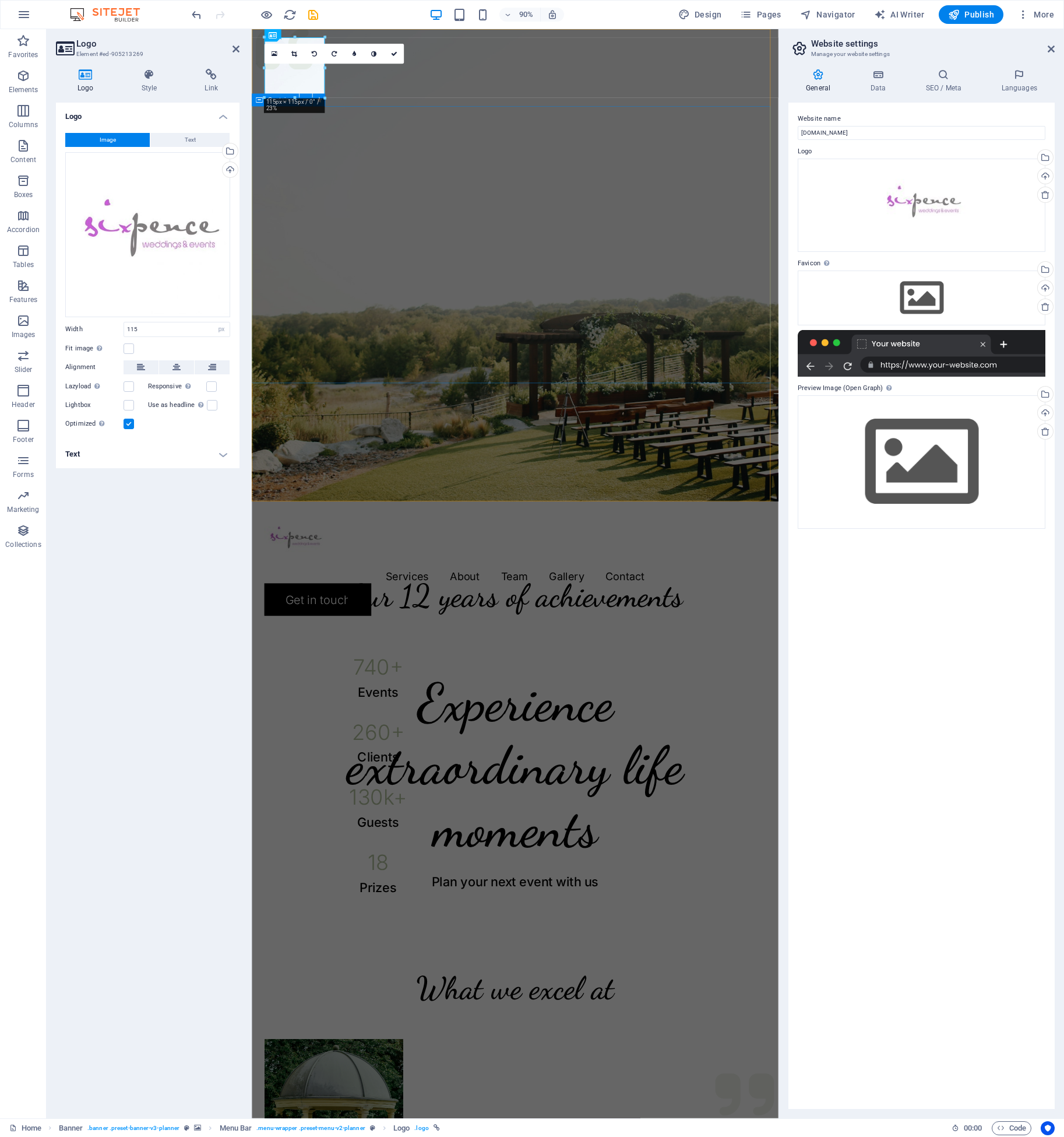
click at [295, 690] on div "Experience extraordinary life moments Plan your next event with us" at bounding box center [544, 844] width 585 height 308
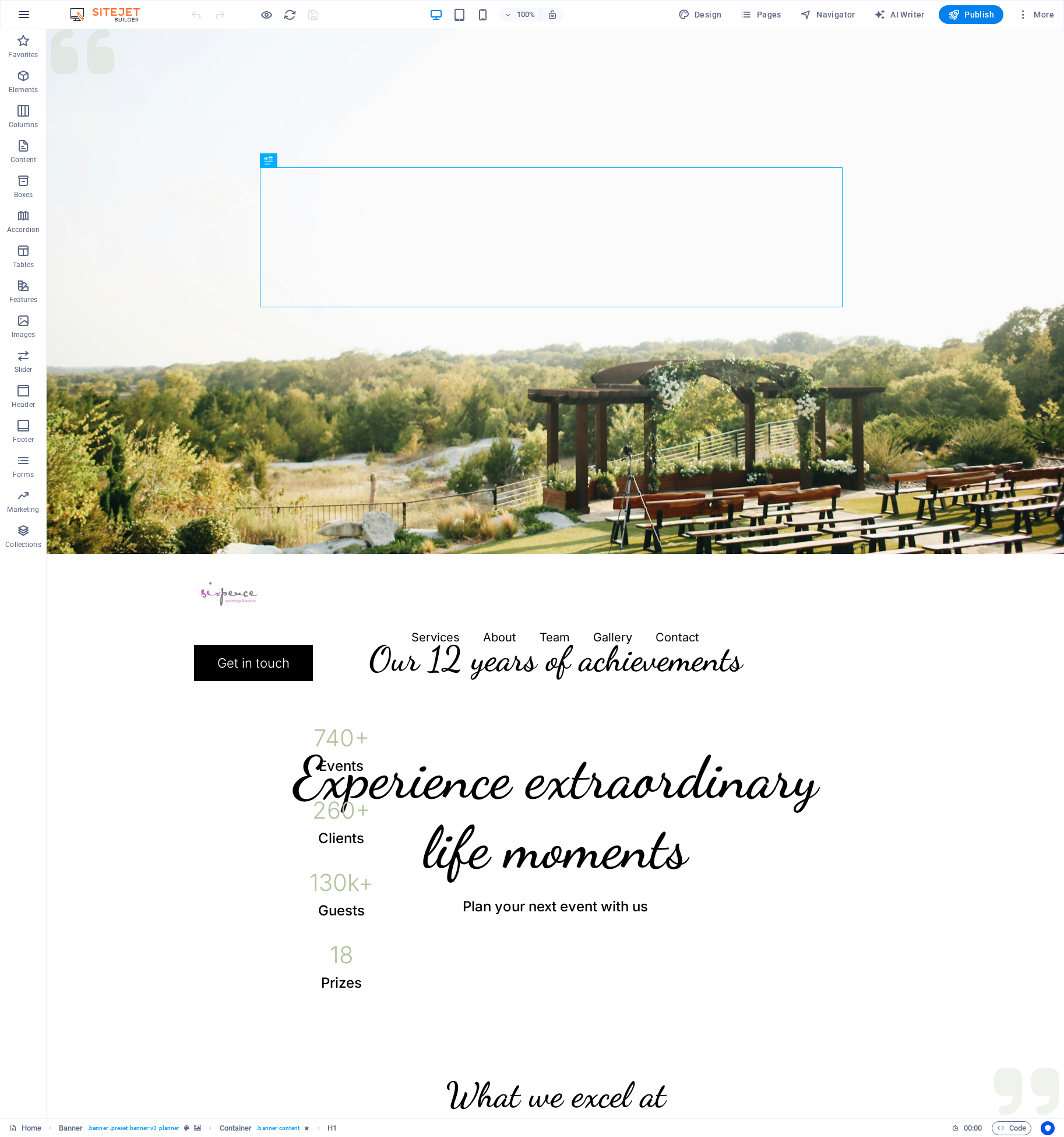
click at [0, 0] on icon "button" at bounding box center [0, 0] width 0 height 0
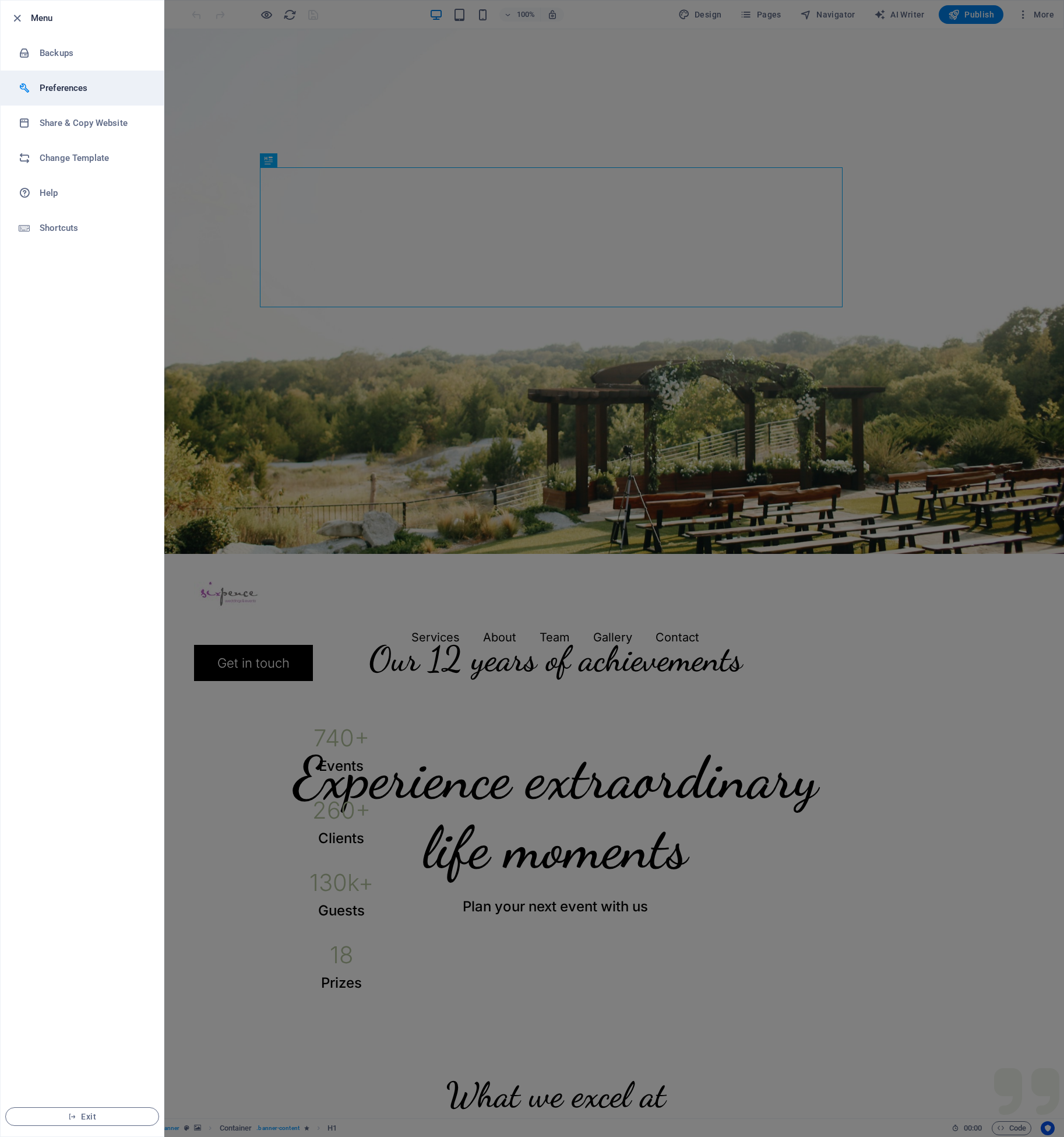
click at [62, 90] on h6 "Preferences" at bounding box center [94, 88] width 108 height 14
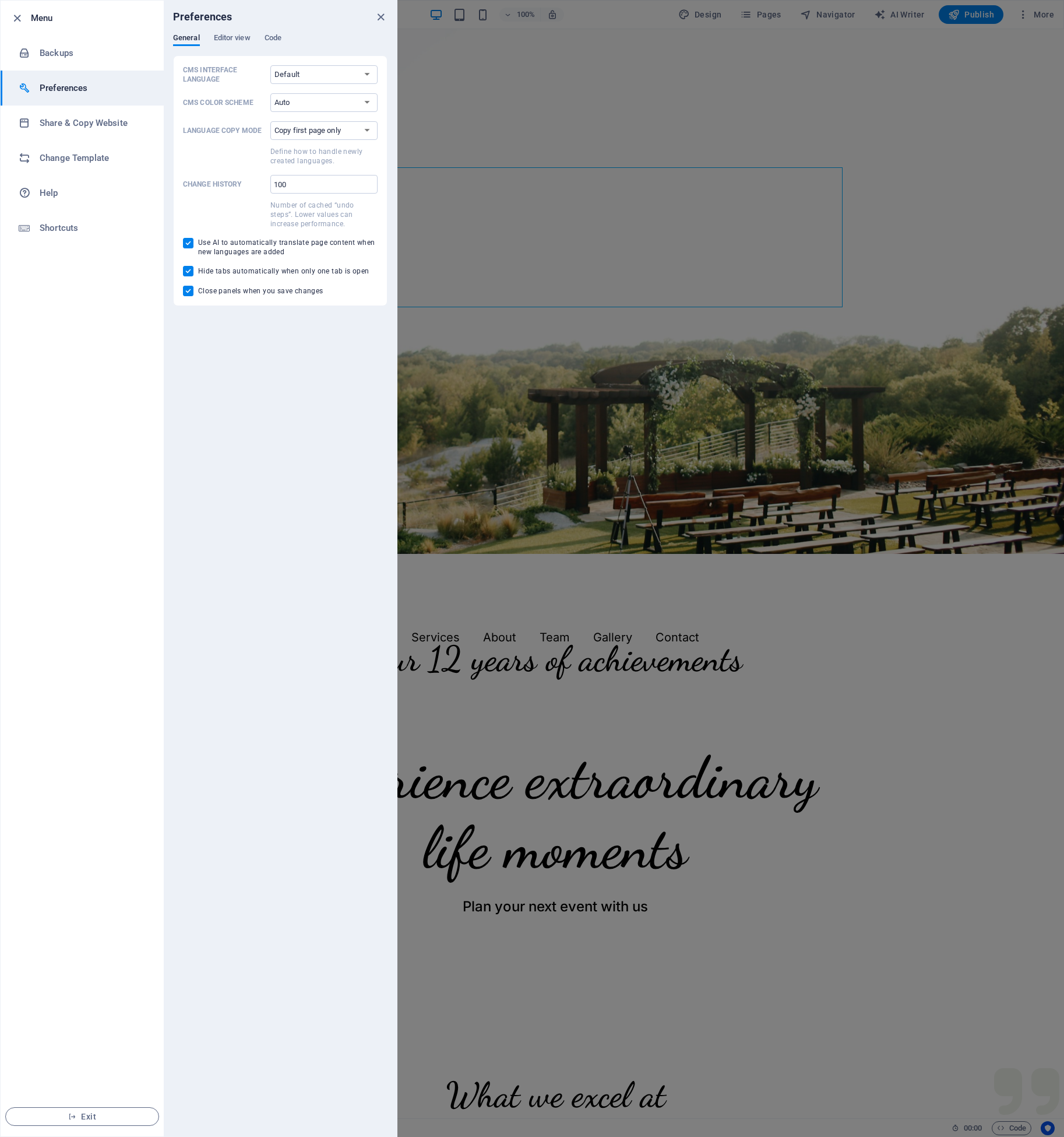
click at [689, 120] on div at bounding box center [532, 568] width 1064 height 1137
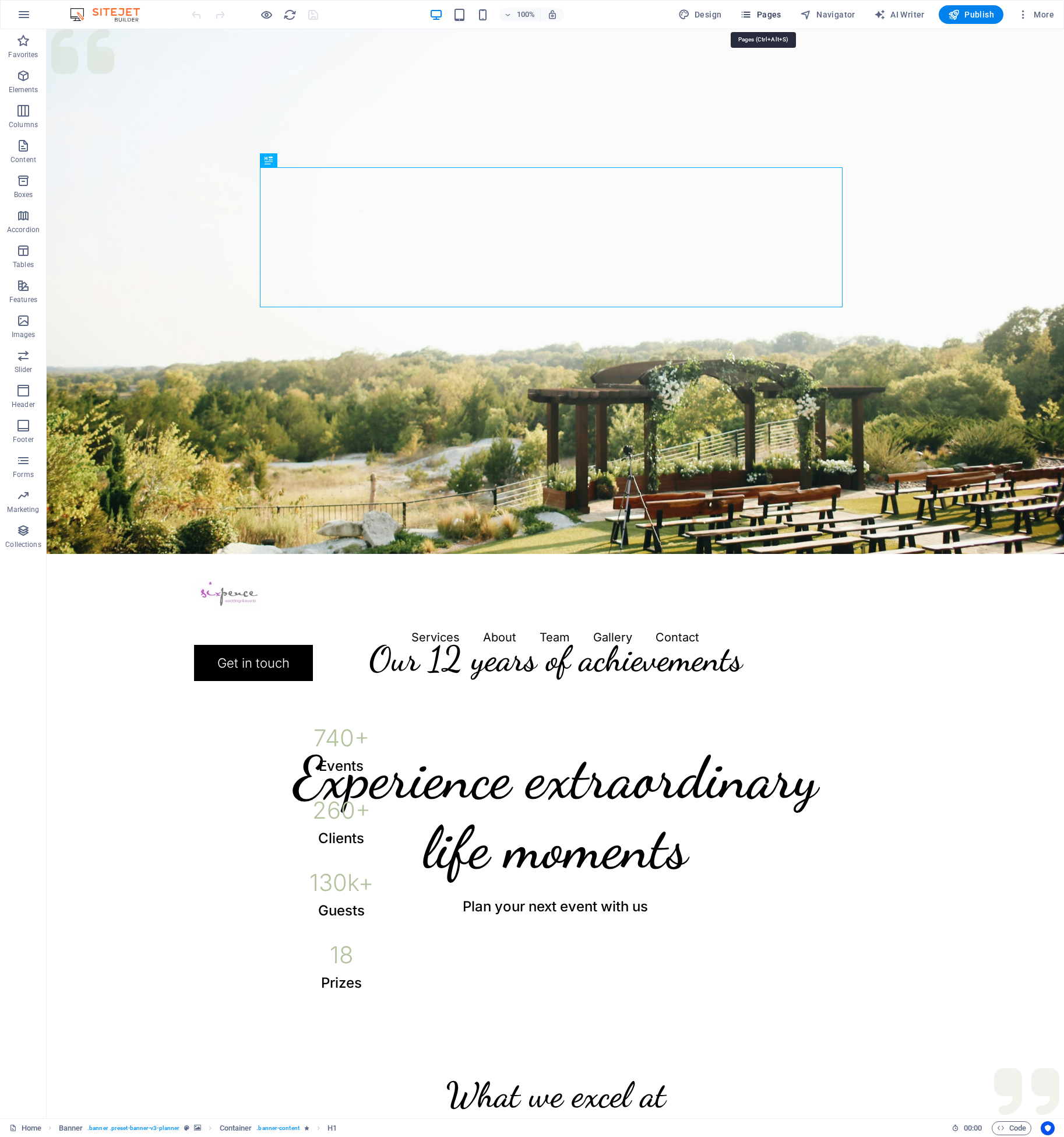
click at [769, 16] on span "Pages" at bounding box center [760, 15] width 41 height 12
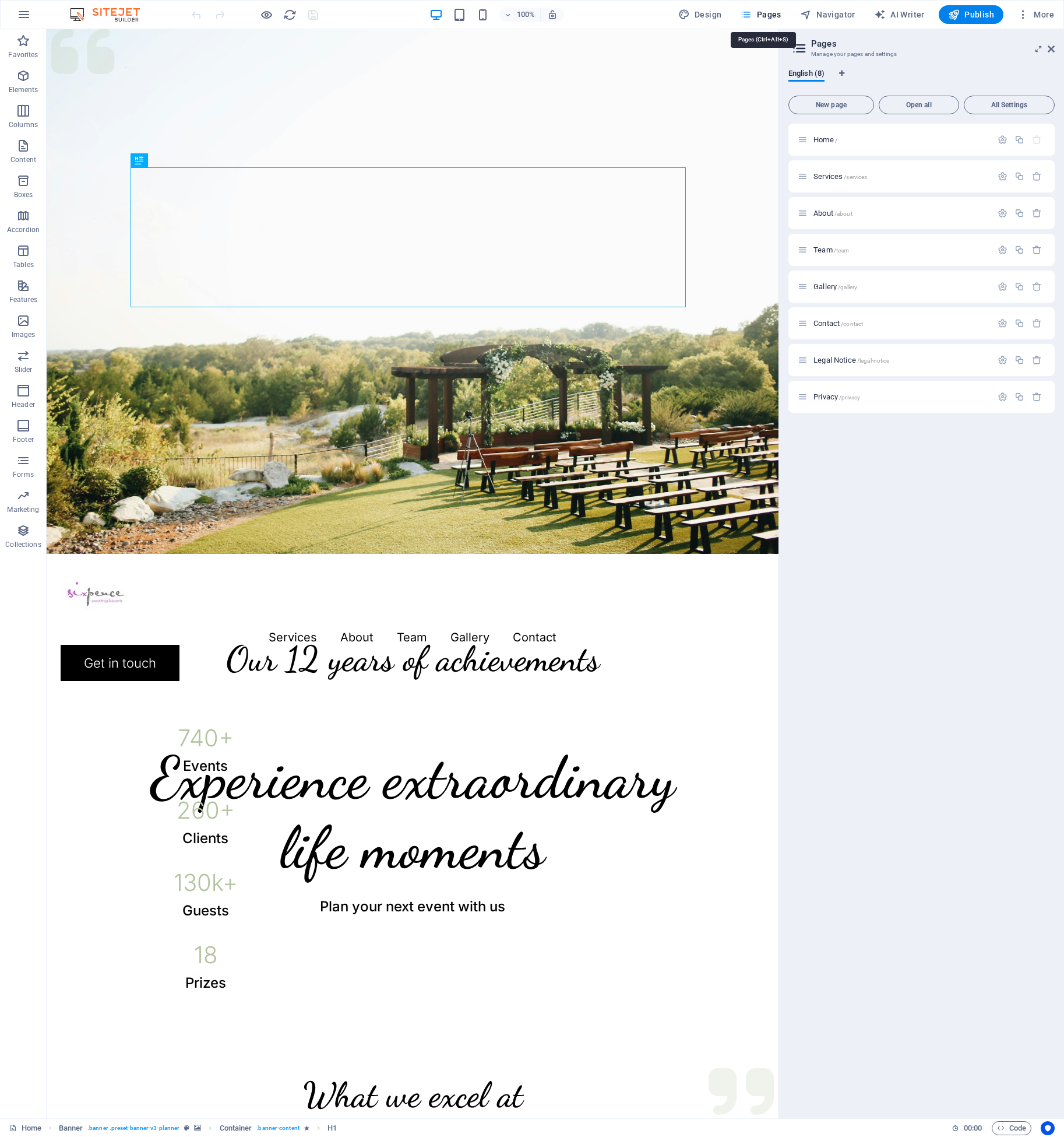
click at [769, 16] on span "Pages" at bounding box center [760, 15] width 41 height 12
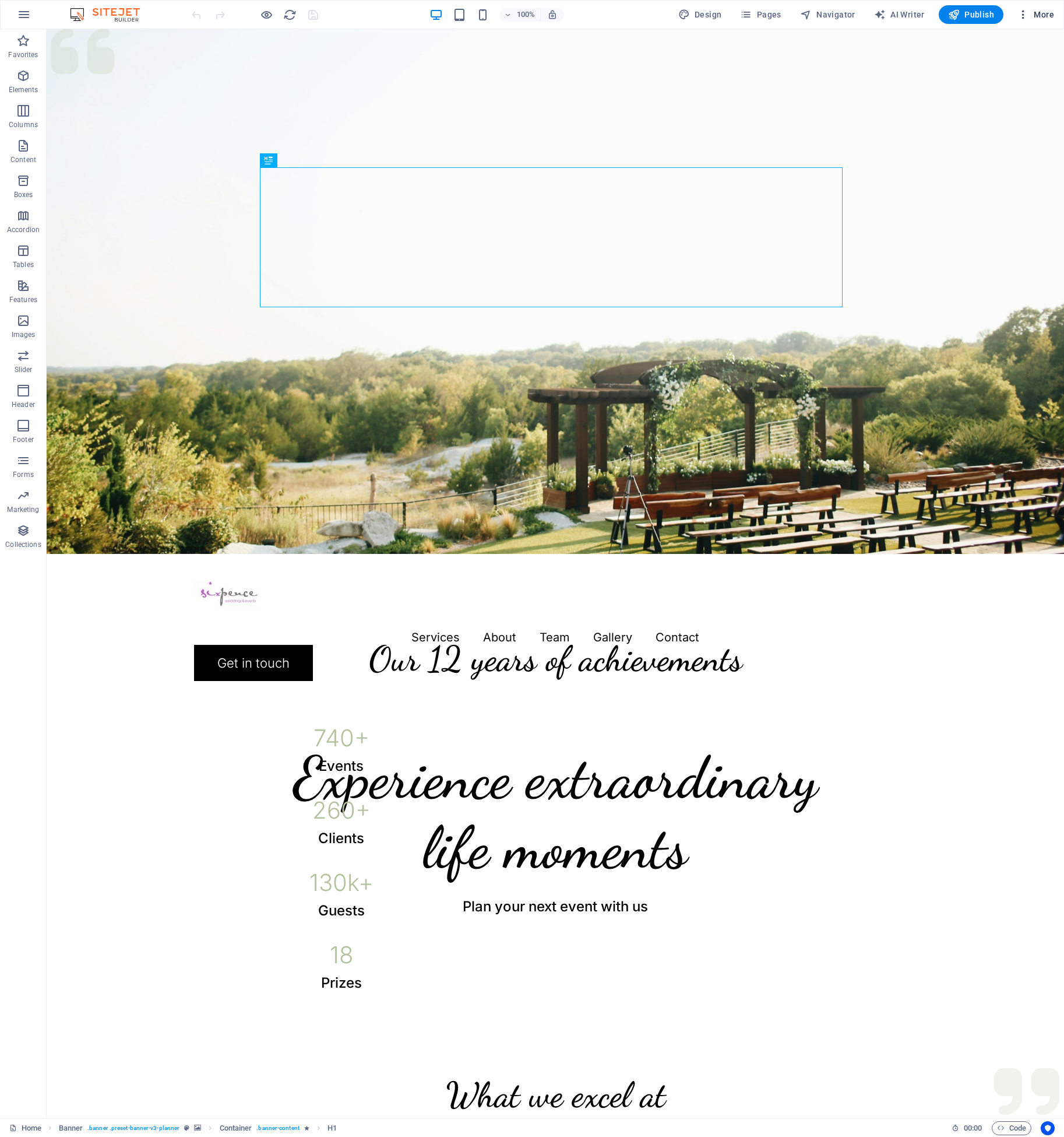
click at [1044, 13] on div at bounding box center [532, 568] width 1064 height 1137
select select "px"
select select "300"
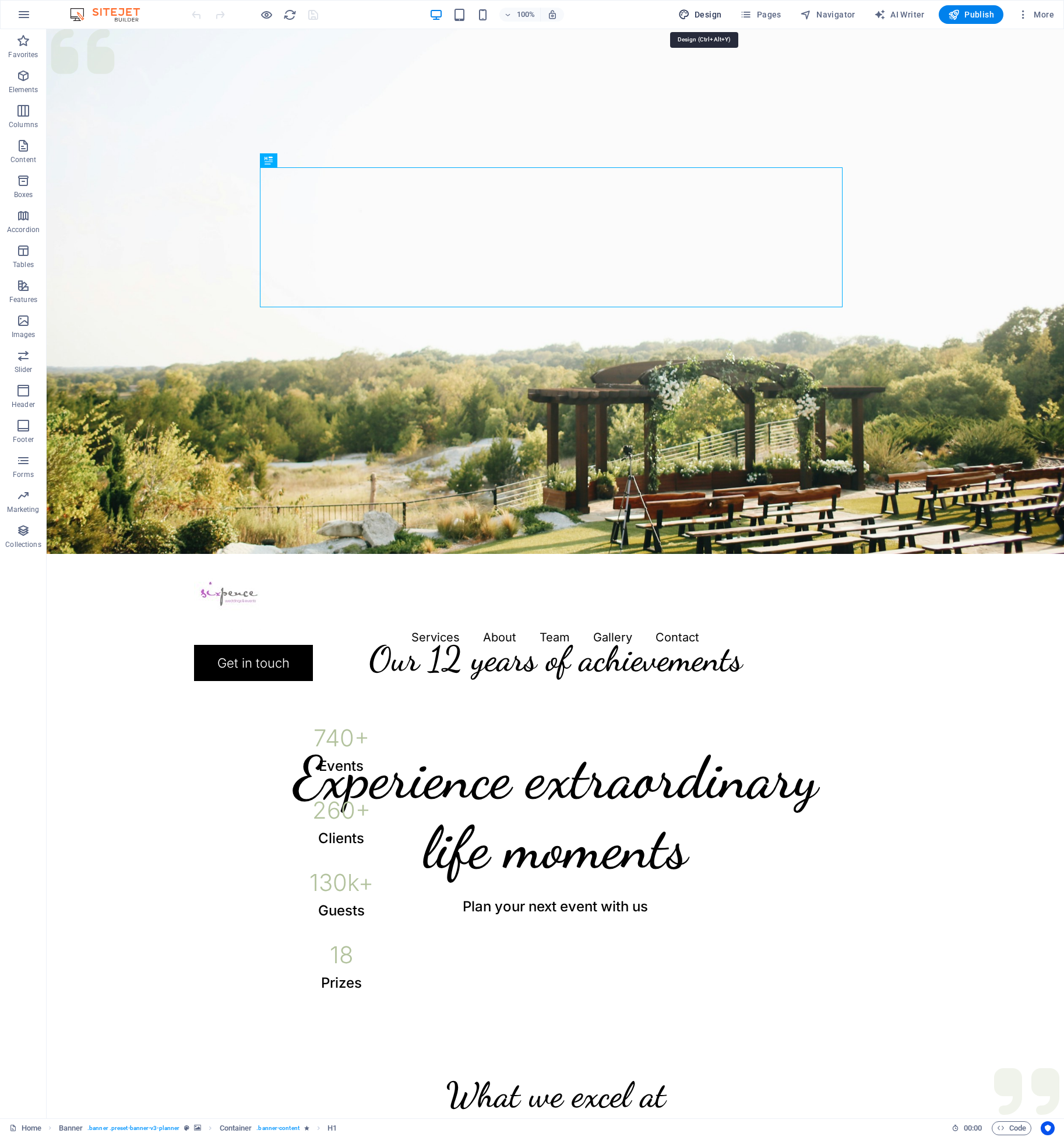
select select "px"
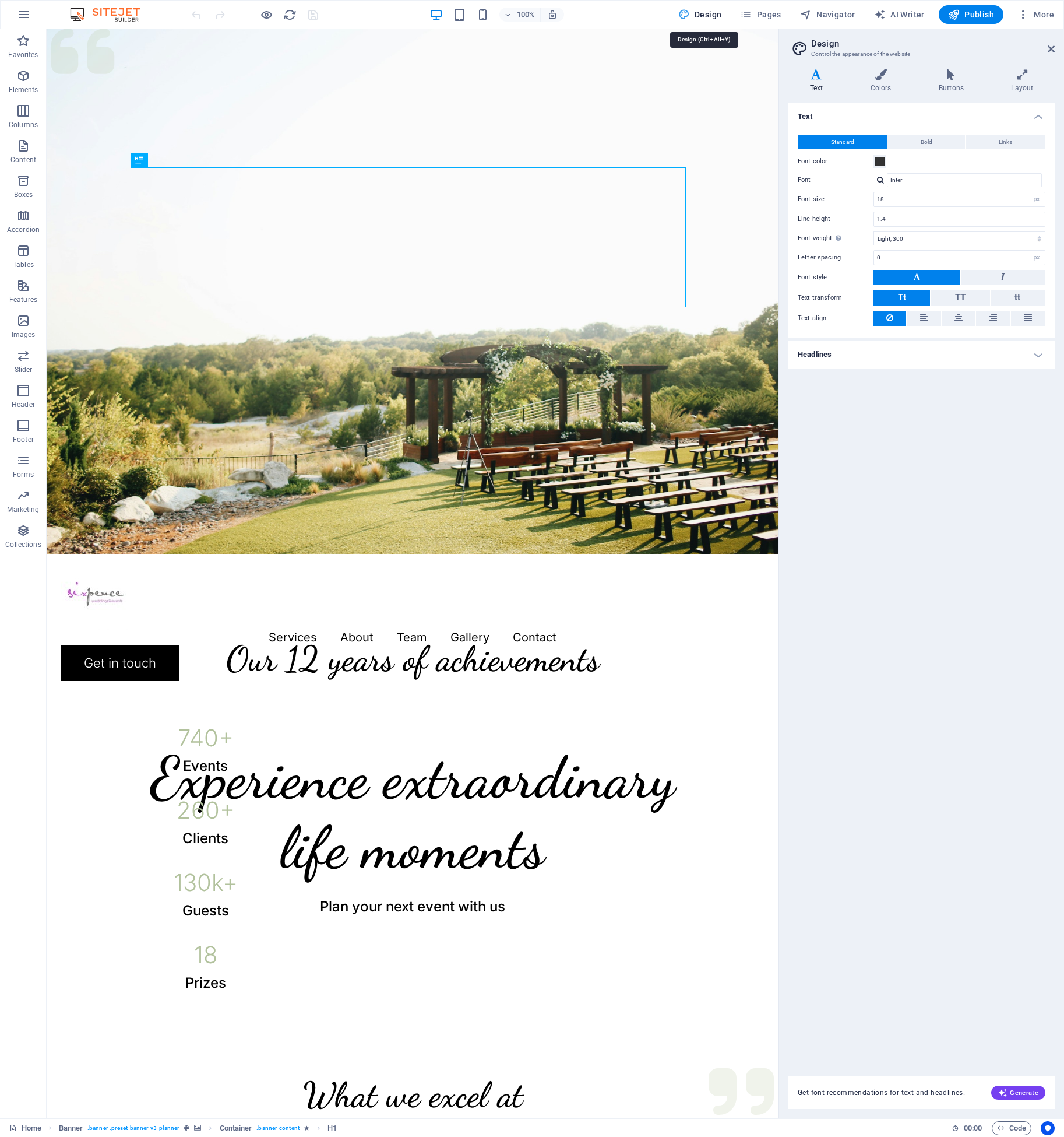
click at [768, 12] on span "Pages" at bounding box center [760, 15] width 41 height 12
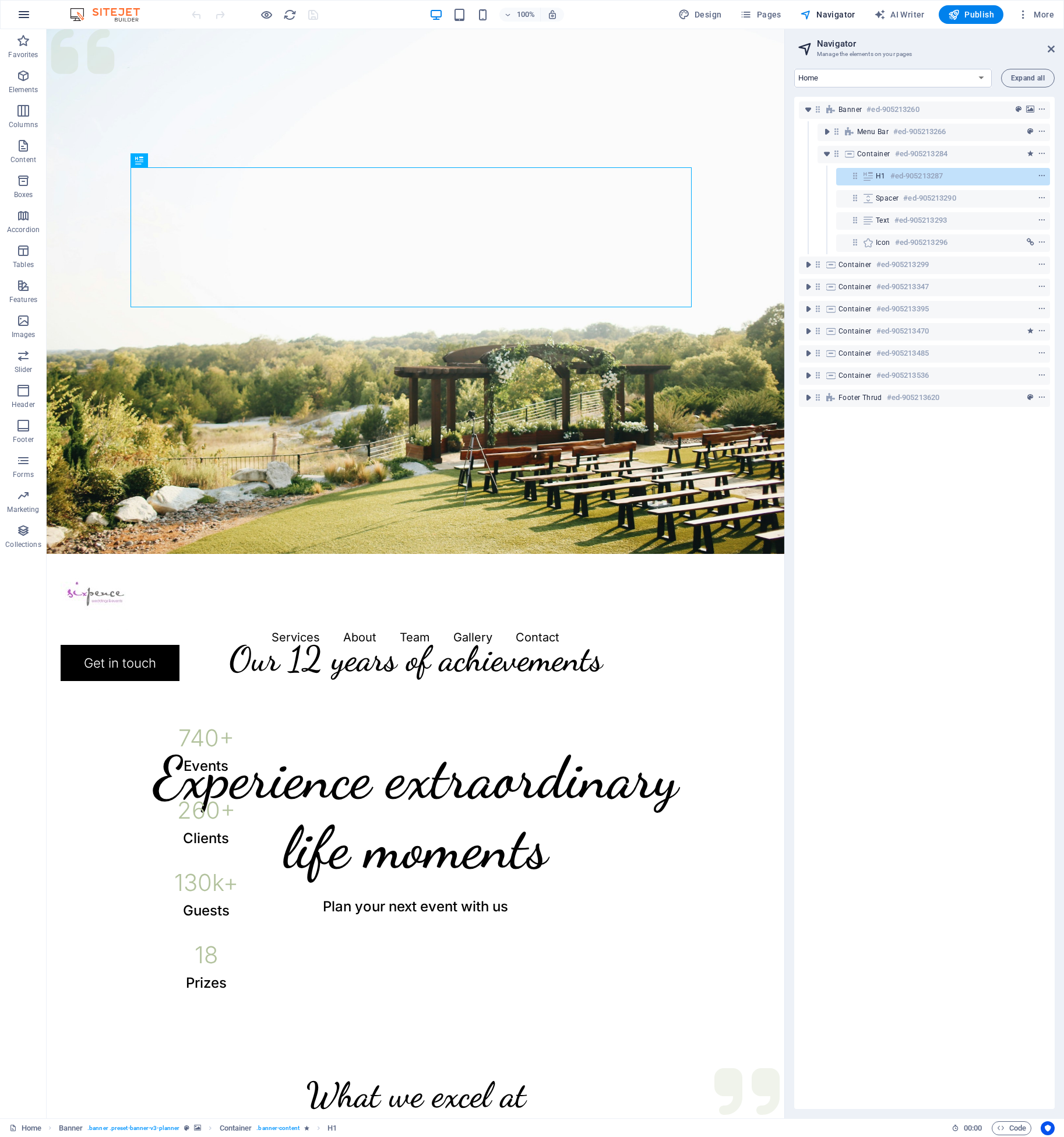
click at [0, 0] on icon "button" at bounding box center [0, 0] width 0 height 0
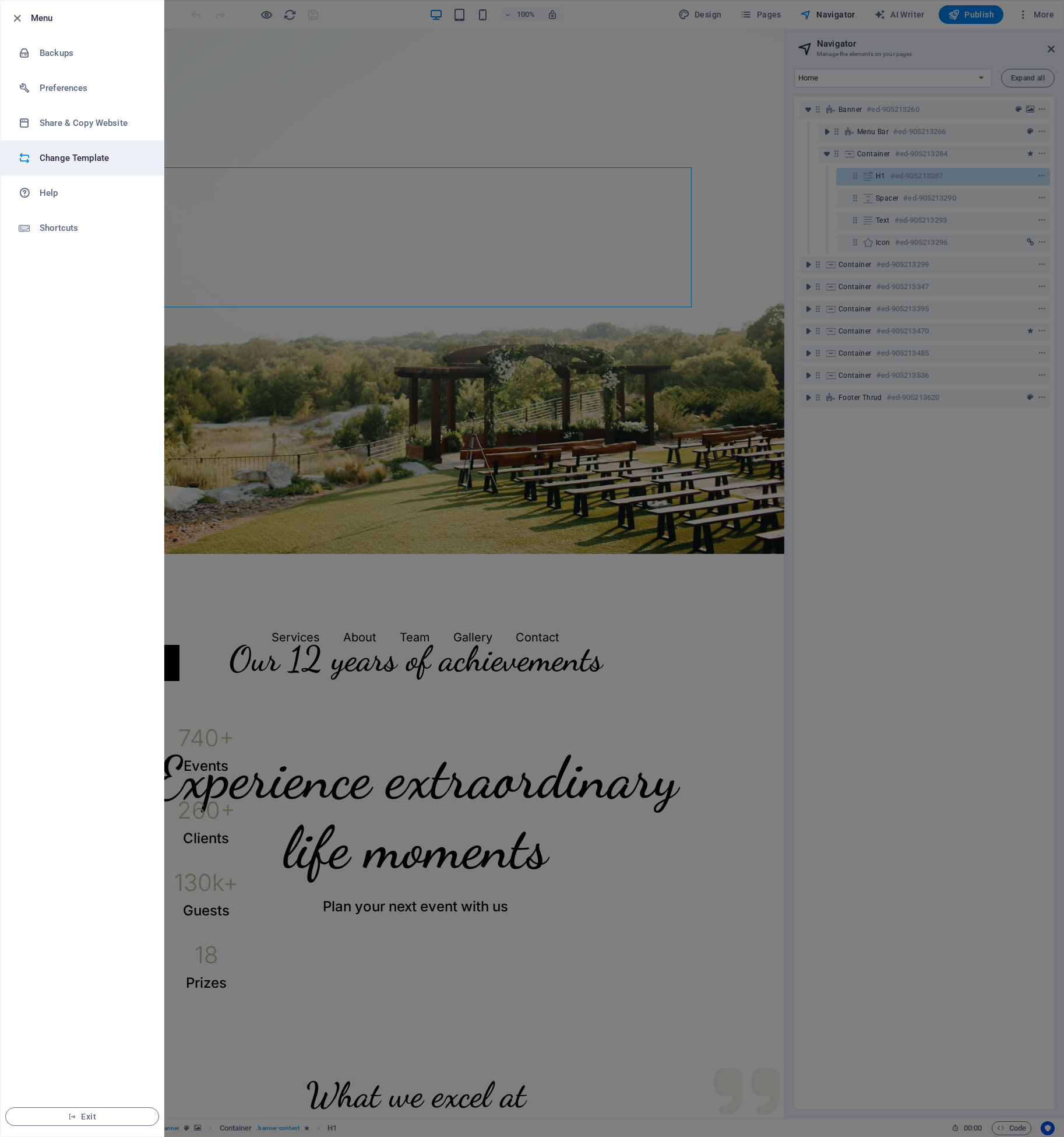
click at [69, 159] on h6 "Change Template" at bounding box center [94, 158] width 108 height 14
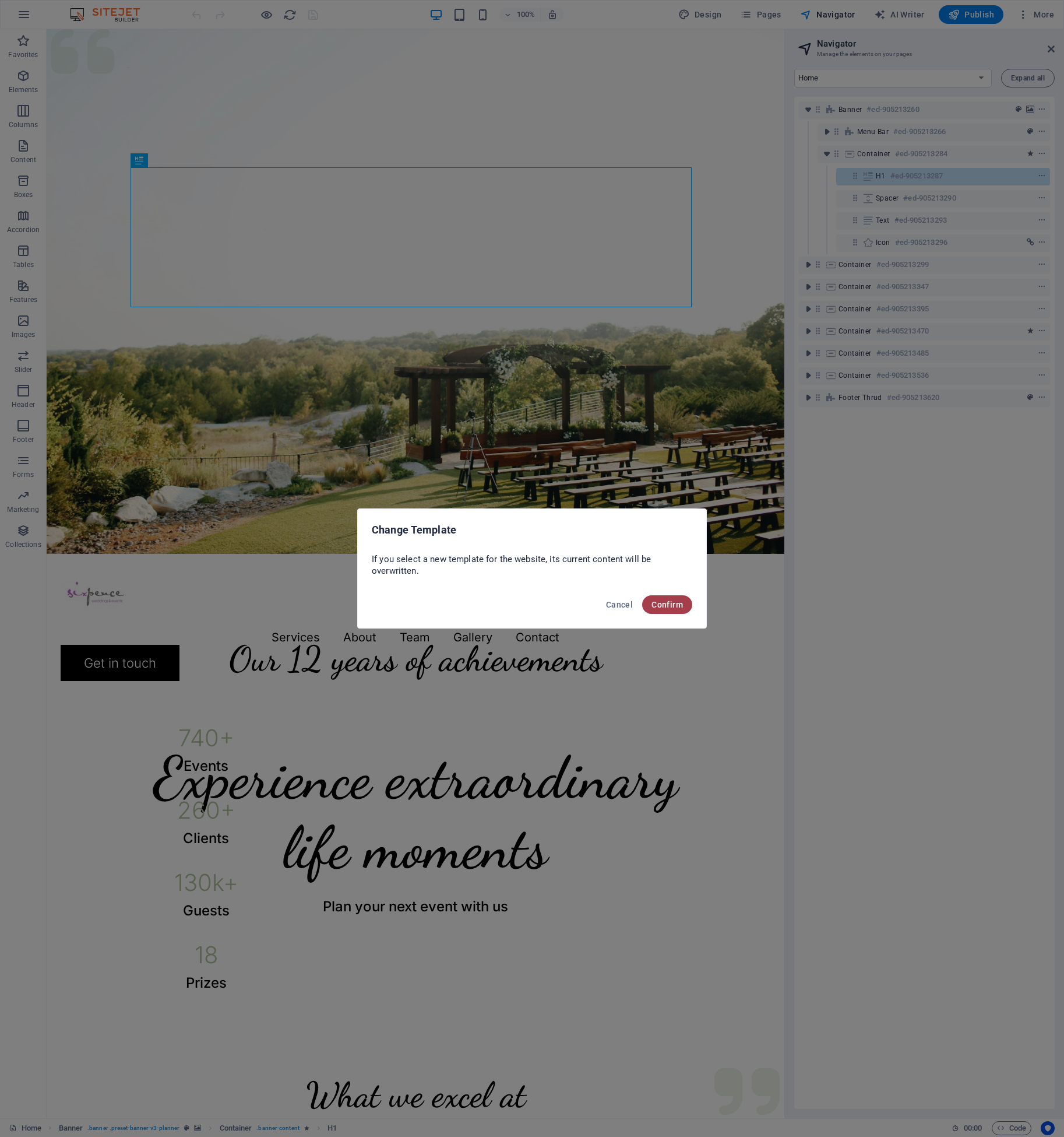
click at [668, 608] on span "Confirm" at bounding box center [667, 604] width 31 height 10
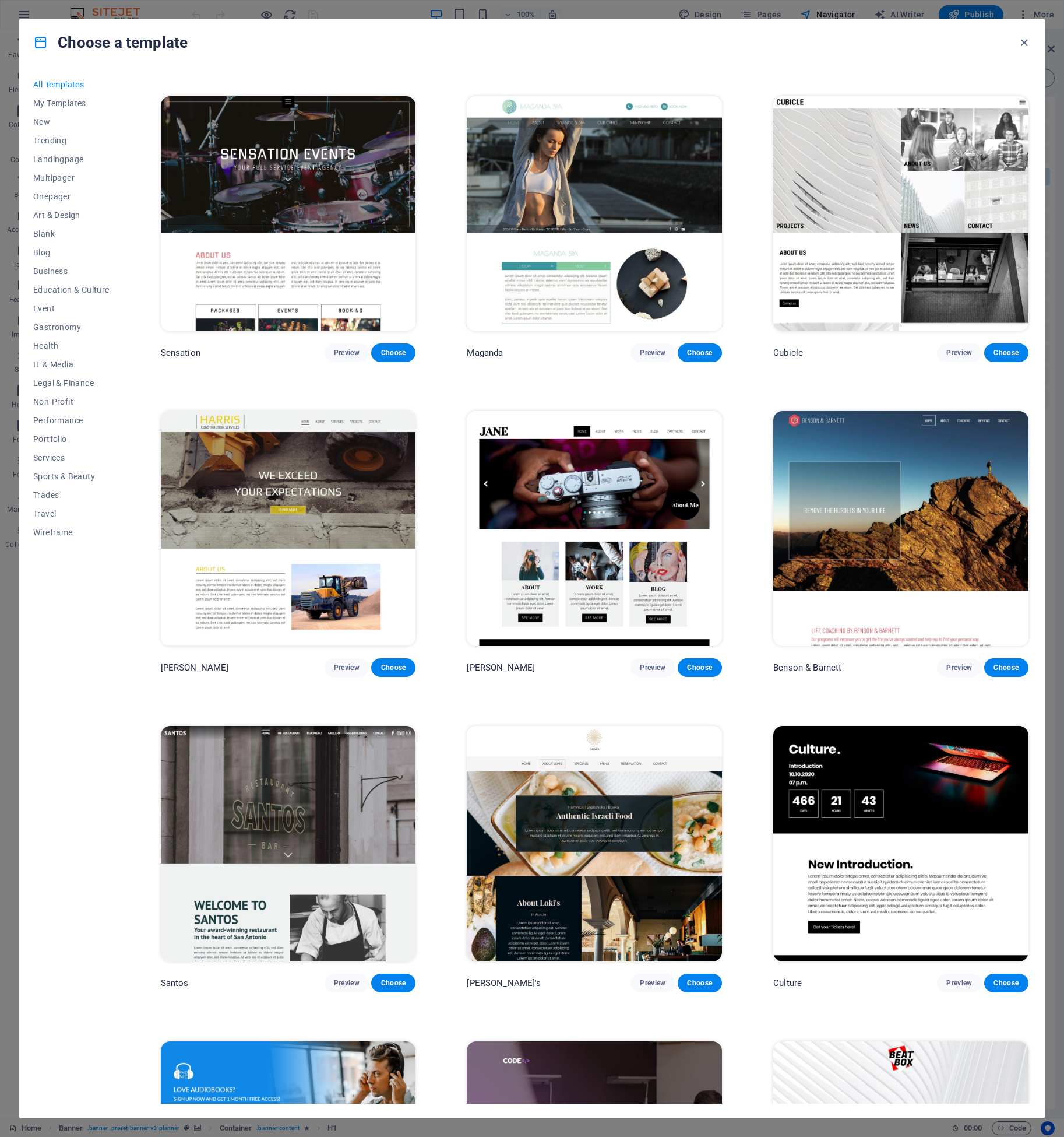
scroll to position [16177, 0]
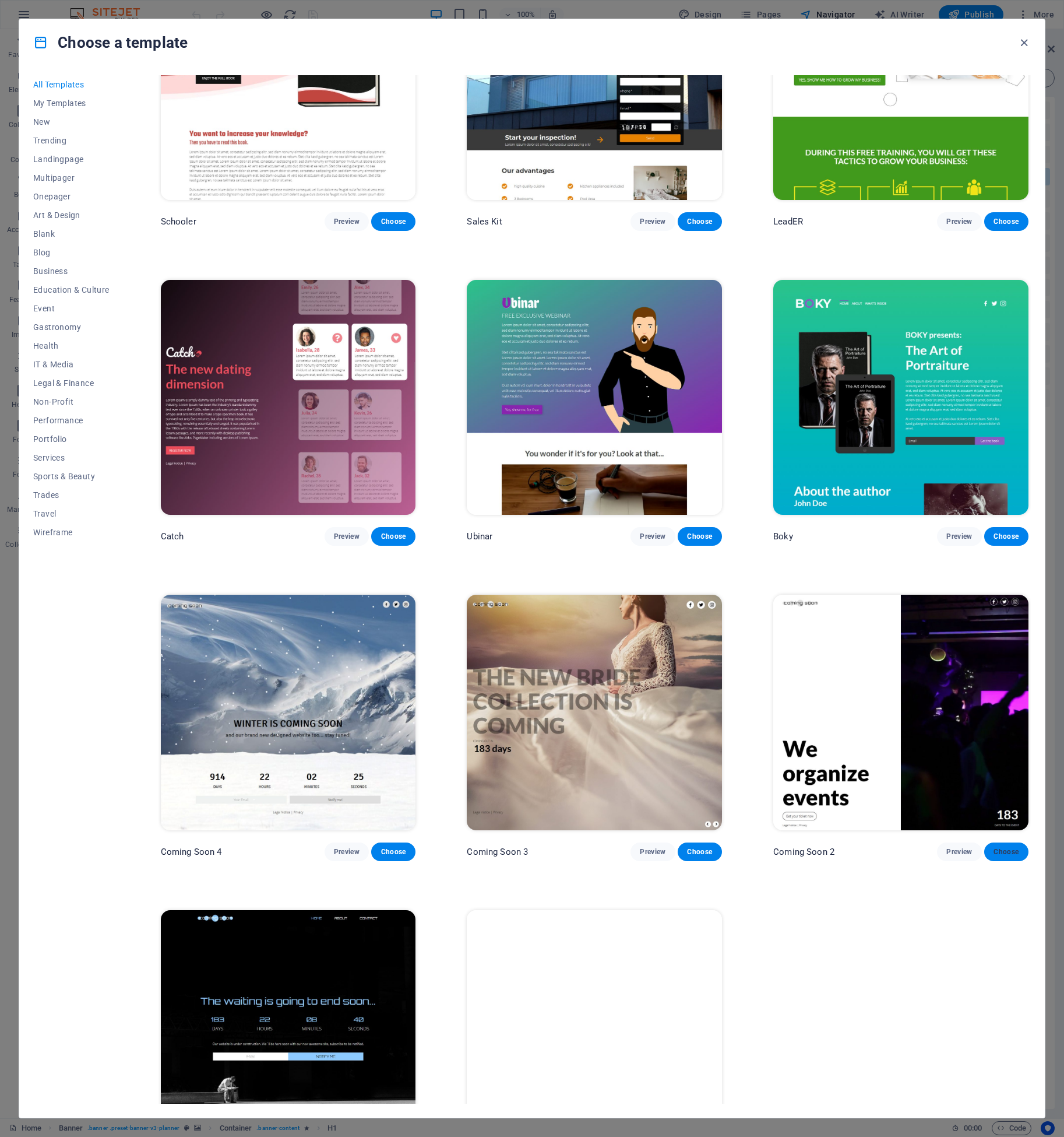
click at [999, 847] on span "Choose" at bounding box center [1006, 851] width 26 height 10
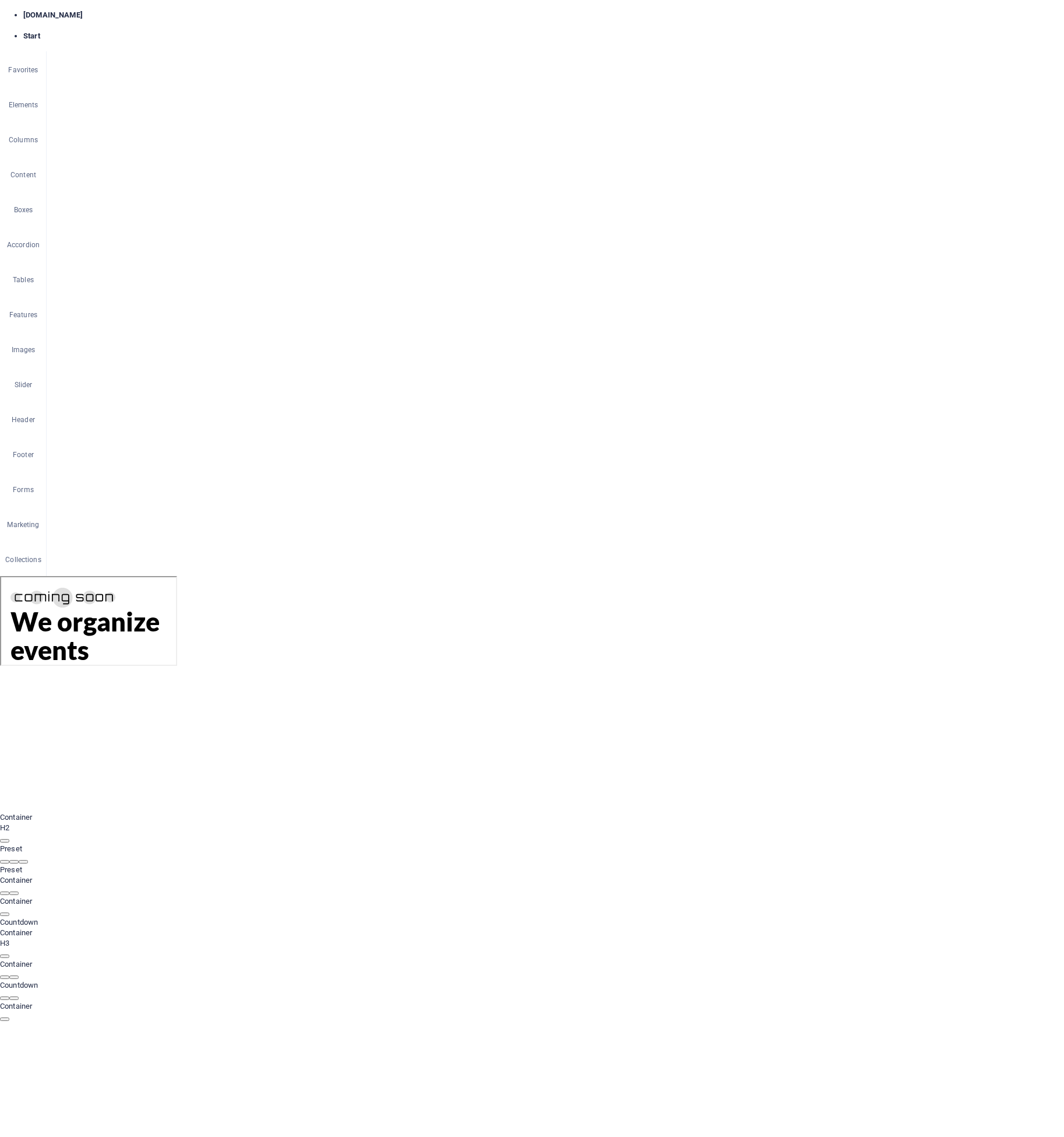
click at [73, 600] on div at bounding box center [87, 595] width 156 height 21
click at [73, 598] on div at bounding box center [87, 595] width 156 height 21
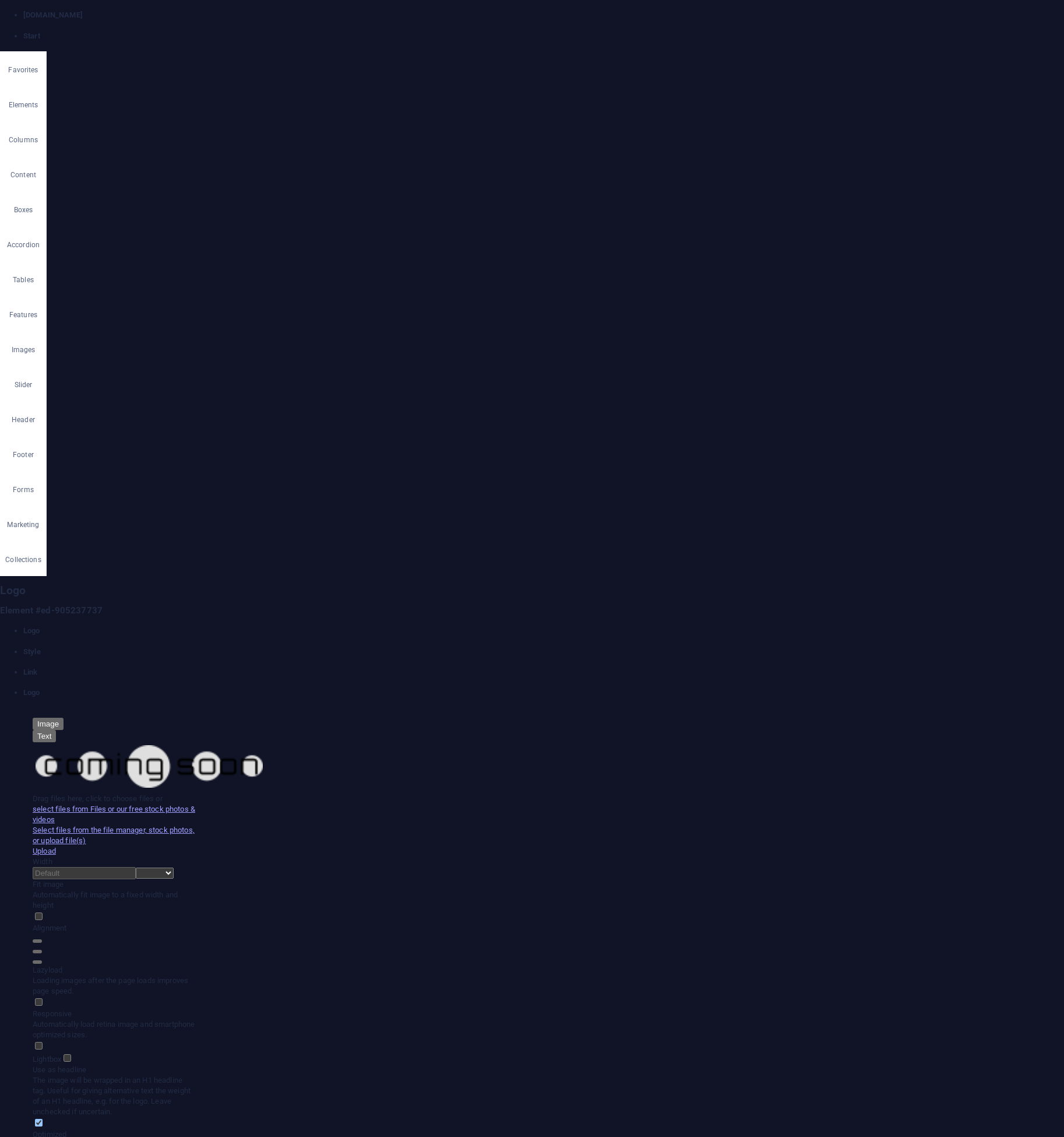
click at [134, 794] on div "Drag files here, click to choose files or select files from Files or our free s…" at bounding box center [114, 809] width 163 height 31
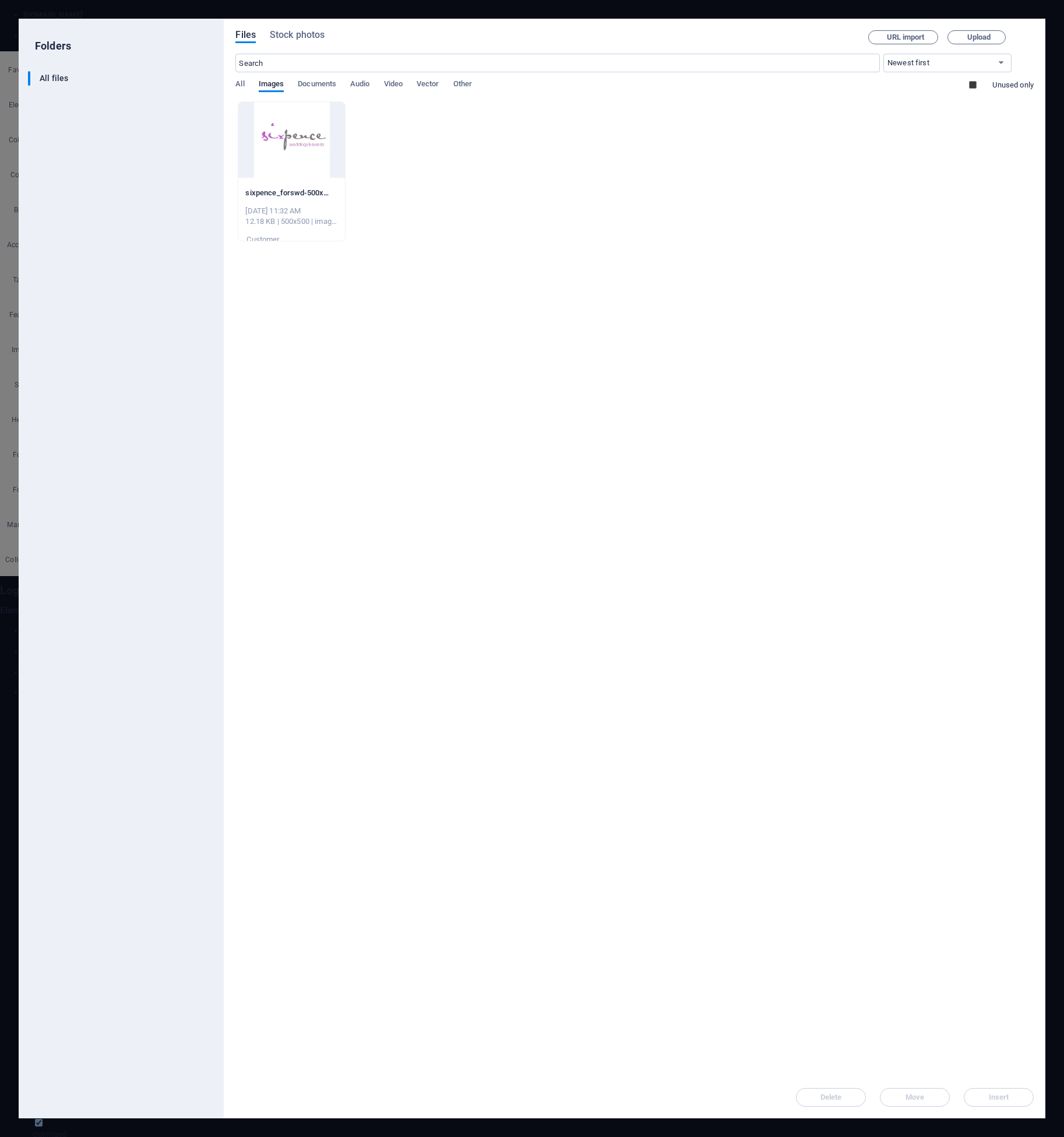
click at [134, 164] on div "​ All files All files" at bounding box center [121, 590] width 187 height 1037
click at [274, 140] on div at bounding box center [291, 140] width 106 height 76
drag, startPoint x: 274, startPoint y: 140, endPoint x: 22, endPoint y: 111, distance: 253.7
click at [274, 140] on div "1" at bounding box center [291, 140] width 106 height 76
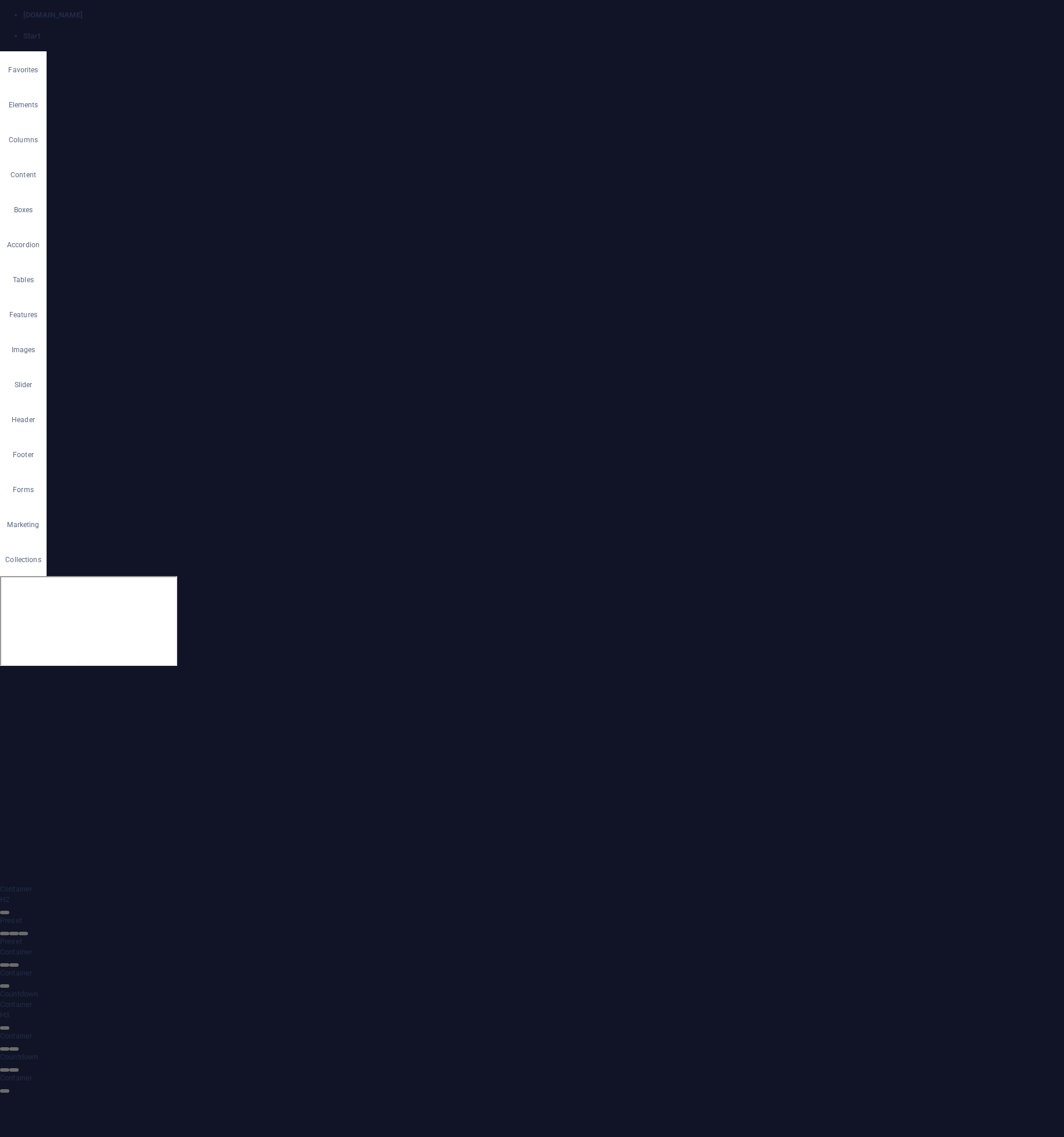
click at [109, 968] on div "Get your ticket now" at bounding box center [87, 955] width 156 height 24
click at [103, 964] on div "Legal Notice | Privacy" at bounding box center [87, 958] width 156 height 11
drag, startPoint x: 119, startPoint y: 1541, endPoint x: 224, endPoint y: 1345, distance: 222.4
click at [144, 917] on div "We organize events" at bounding box center [87, 888] width 156 height 58
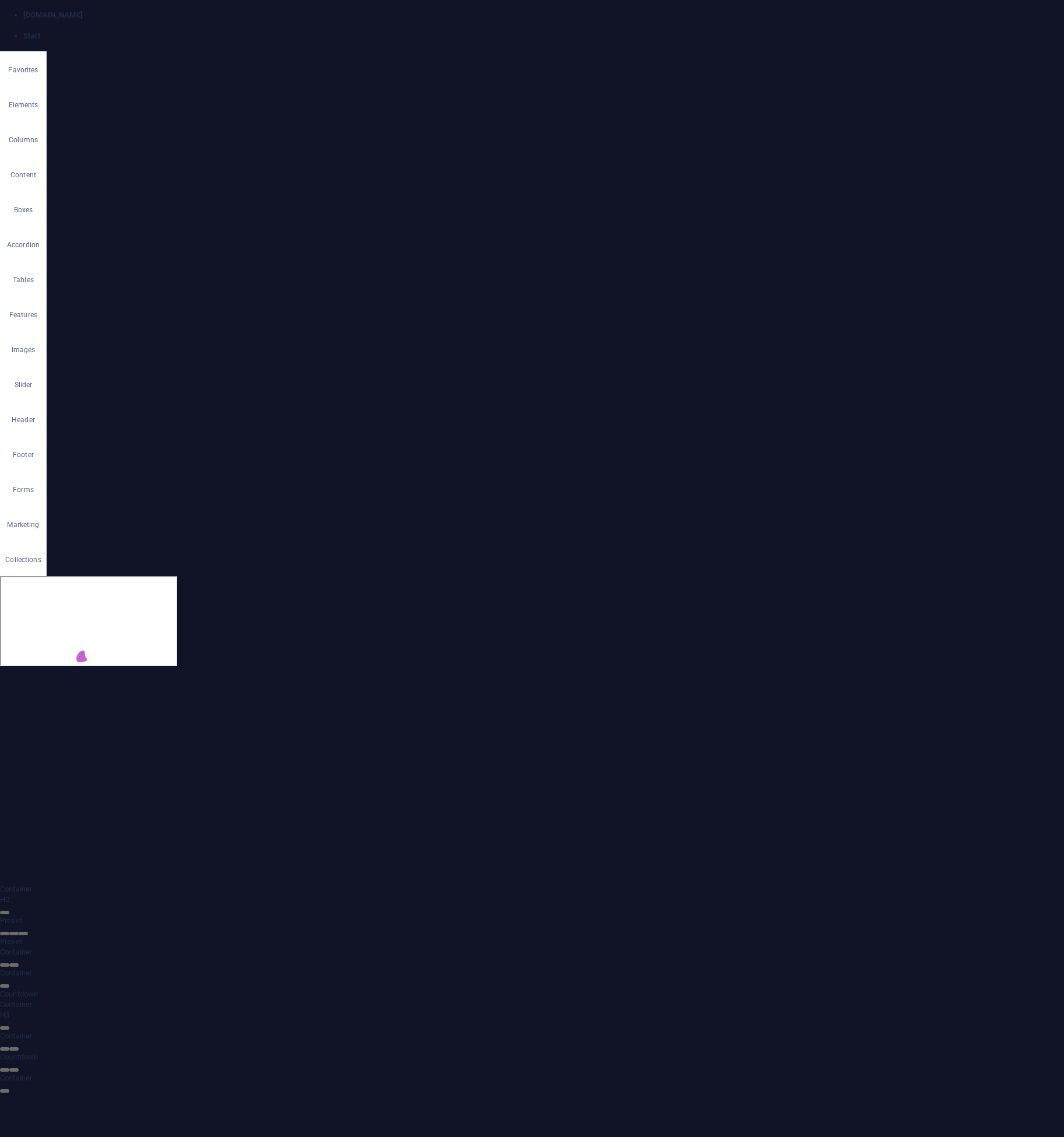
scroll to position [130, 0]
click at [155, 780] on div "Book the event" at bounding box center [82, 751] width 146 height 58
click at [166, 1136] on div "Book the event Lorem ipsum dolor sit amet, consectetur adipisicing elit. Explic…" at bounding box center [83, 933] width 166 height 442
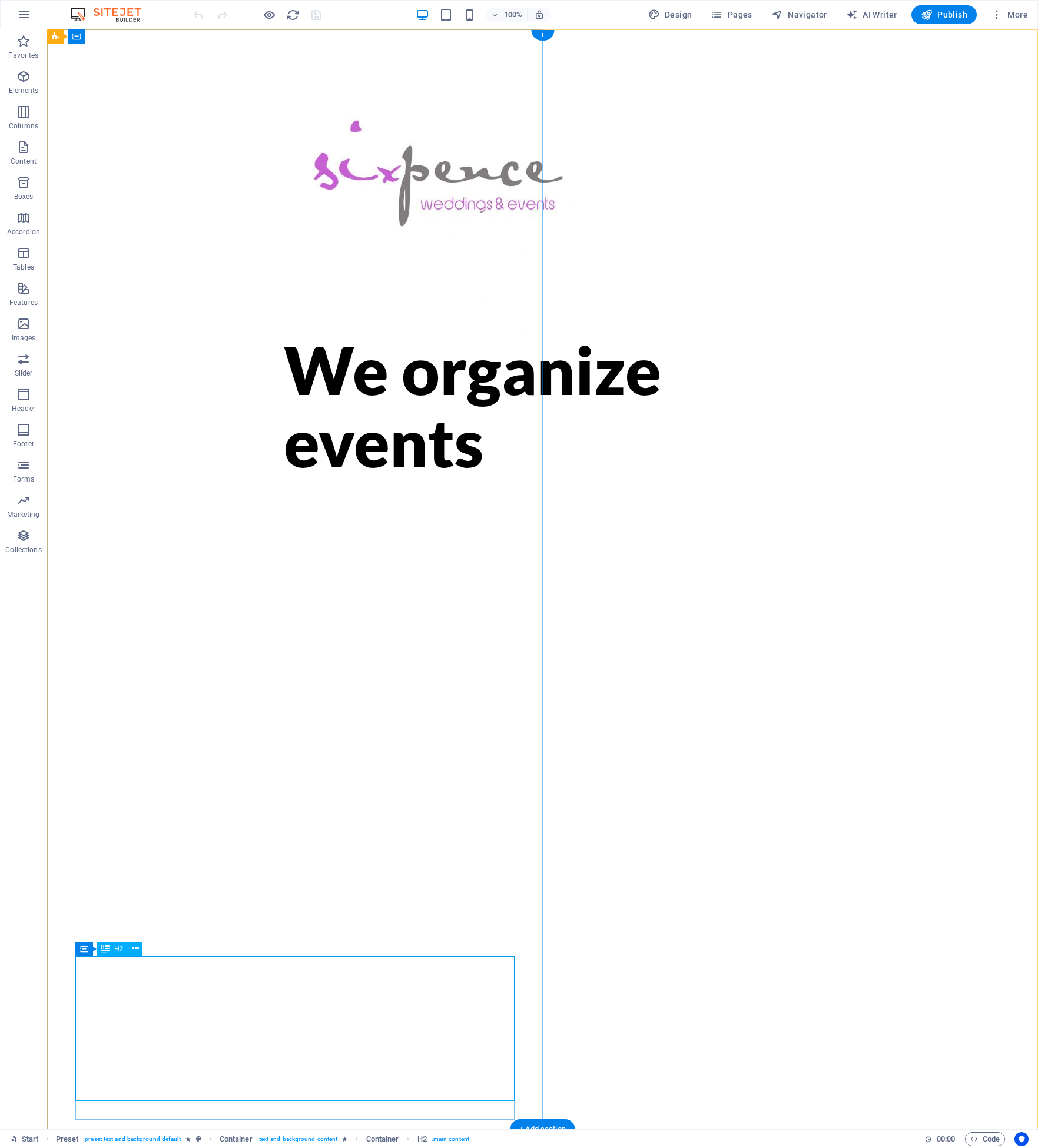
click at [373, 478] on div "We organize events" at bounding box center [543, 405] width 518 height 145
